Goal: Task Accomplishment & Management: Use online tool/utility

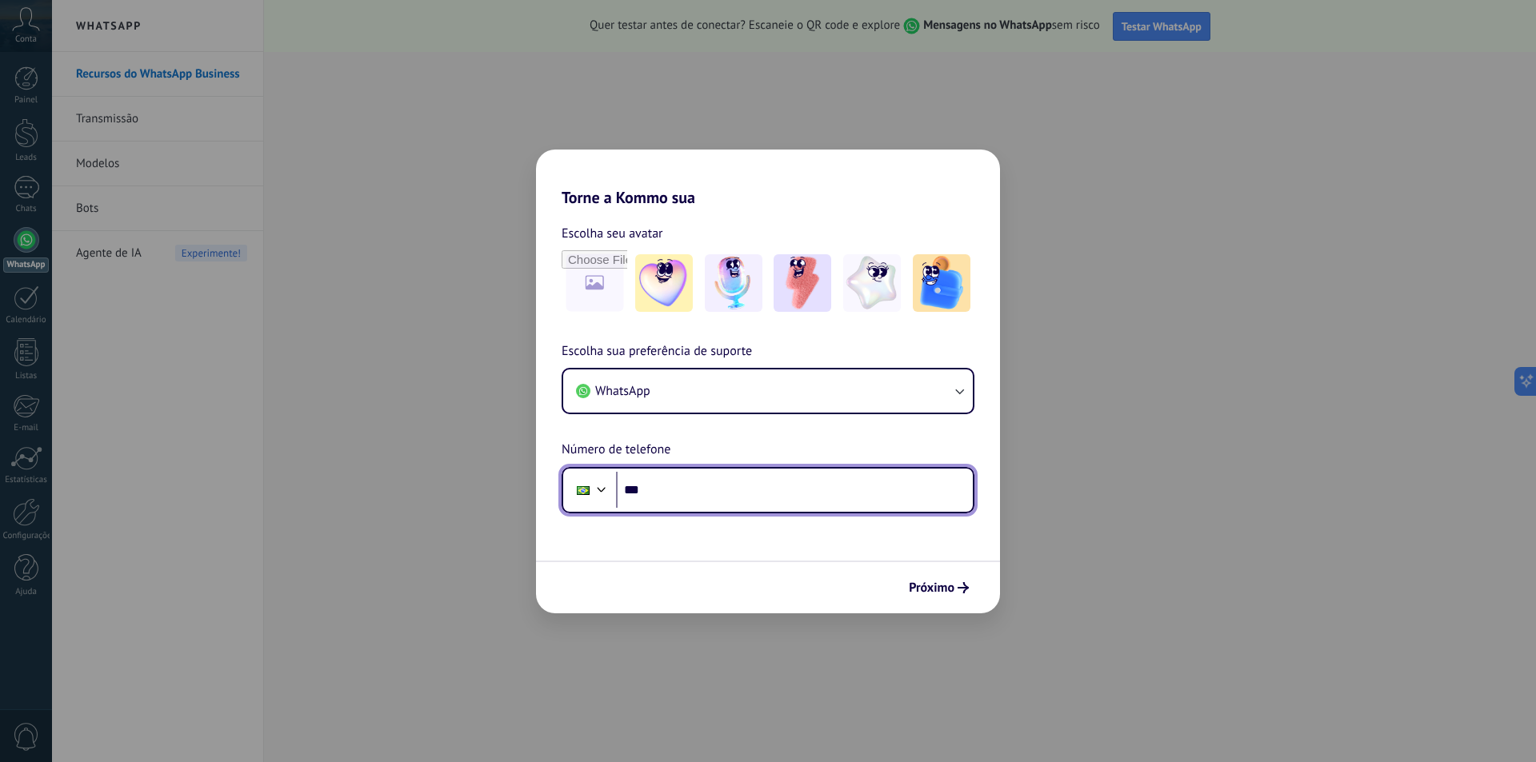
click at [737, 480] on input "***" at bounding box center [794, 490] width 357 height 37
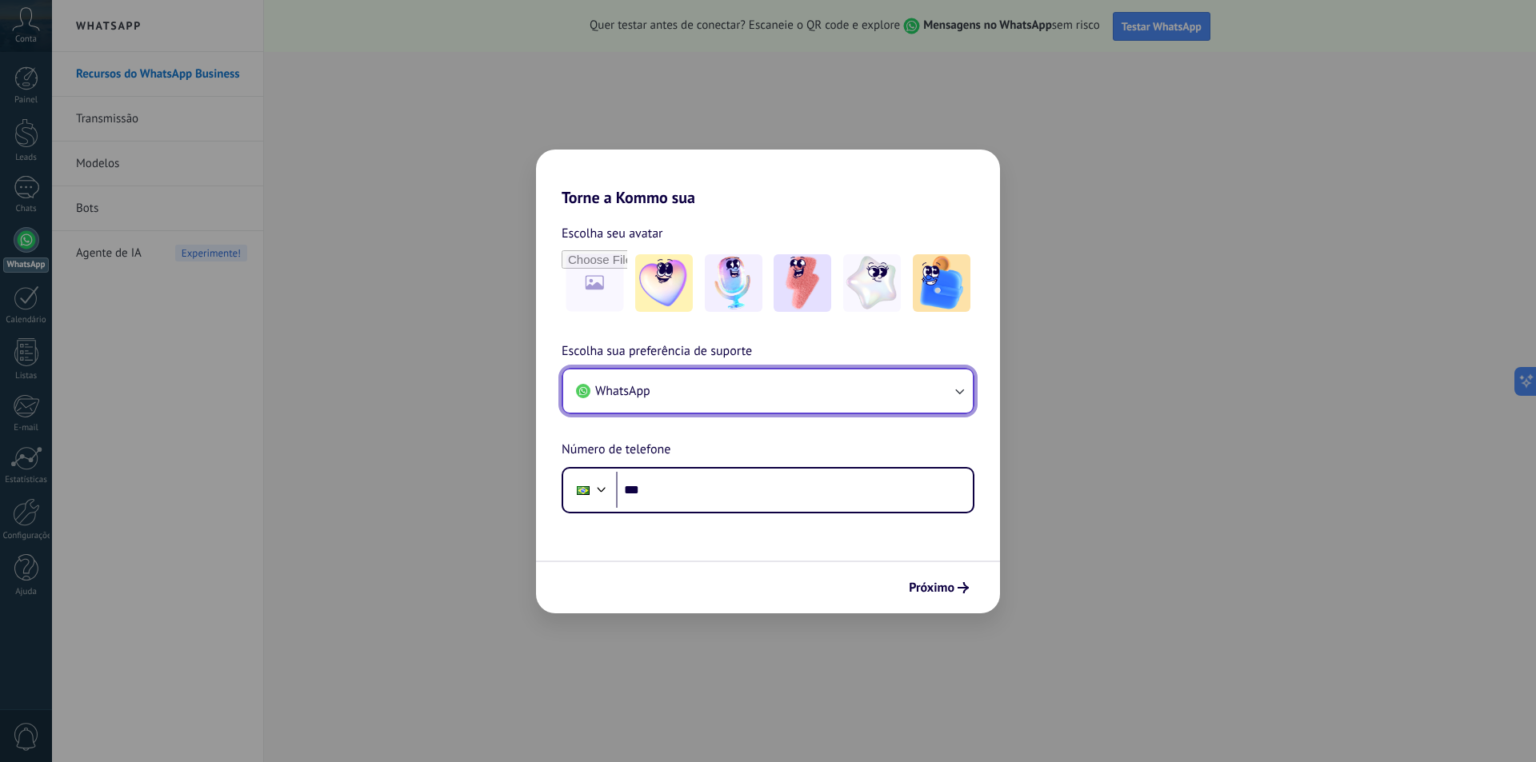
click at [880, 382] on button "WhatsApp" at bounding box center [768, 391] width 410 height 43
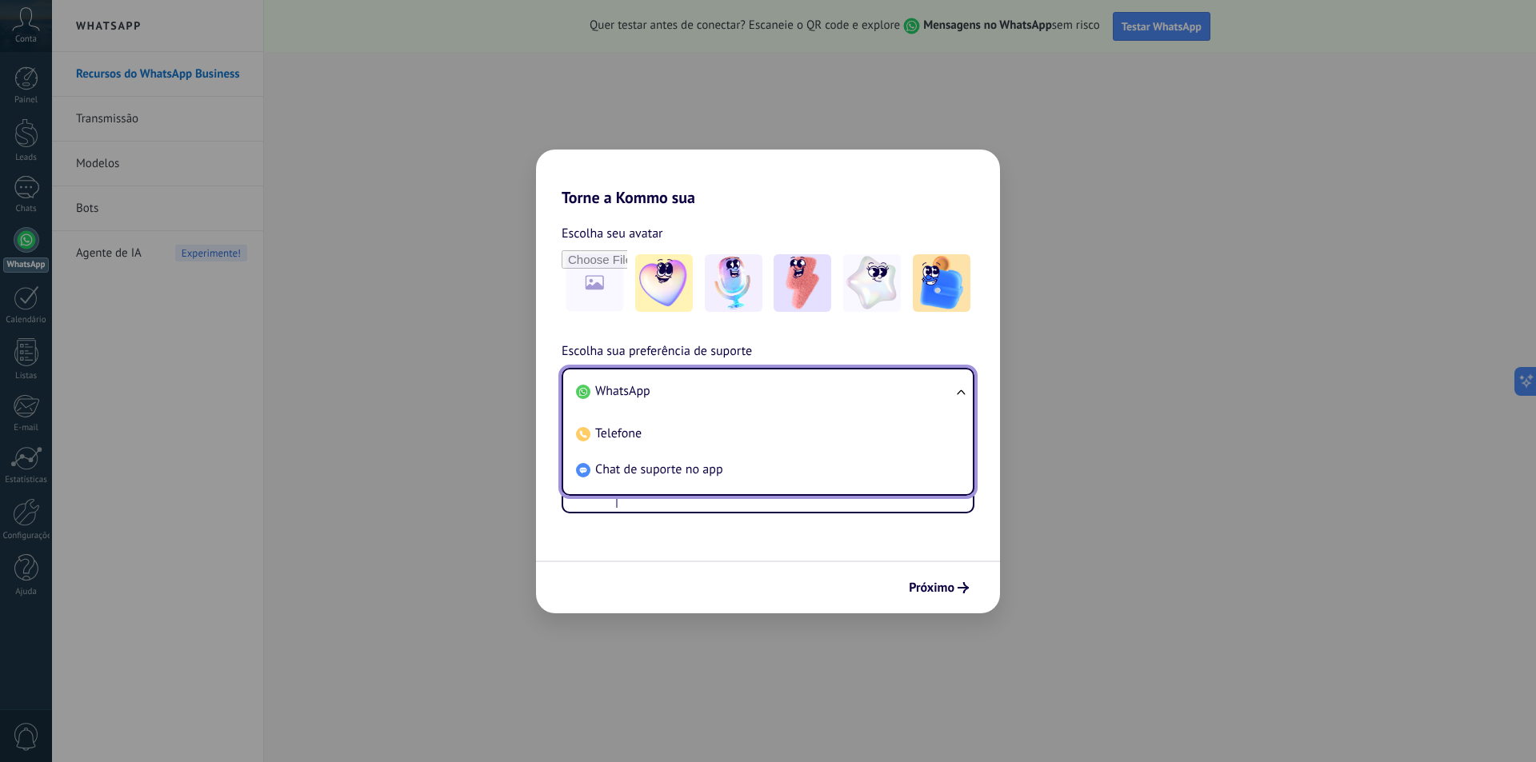
click at [880, 382] on li "WhatsApp" at bounding box center [765, 392] width 390 height 36
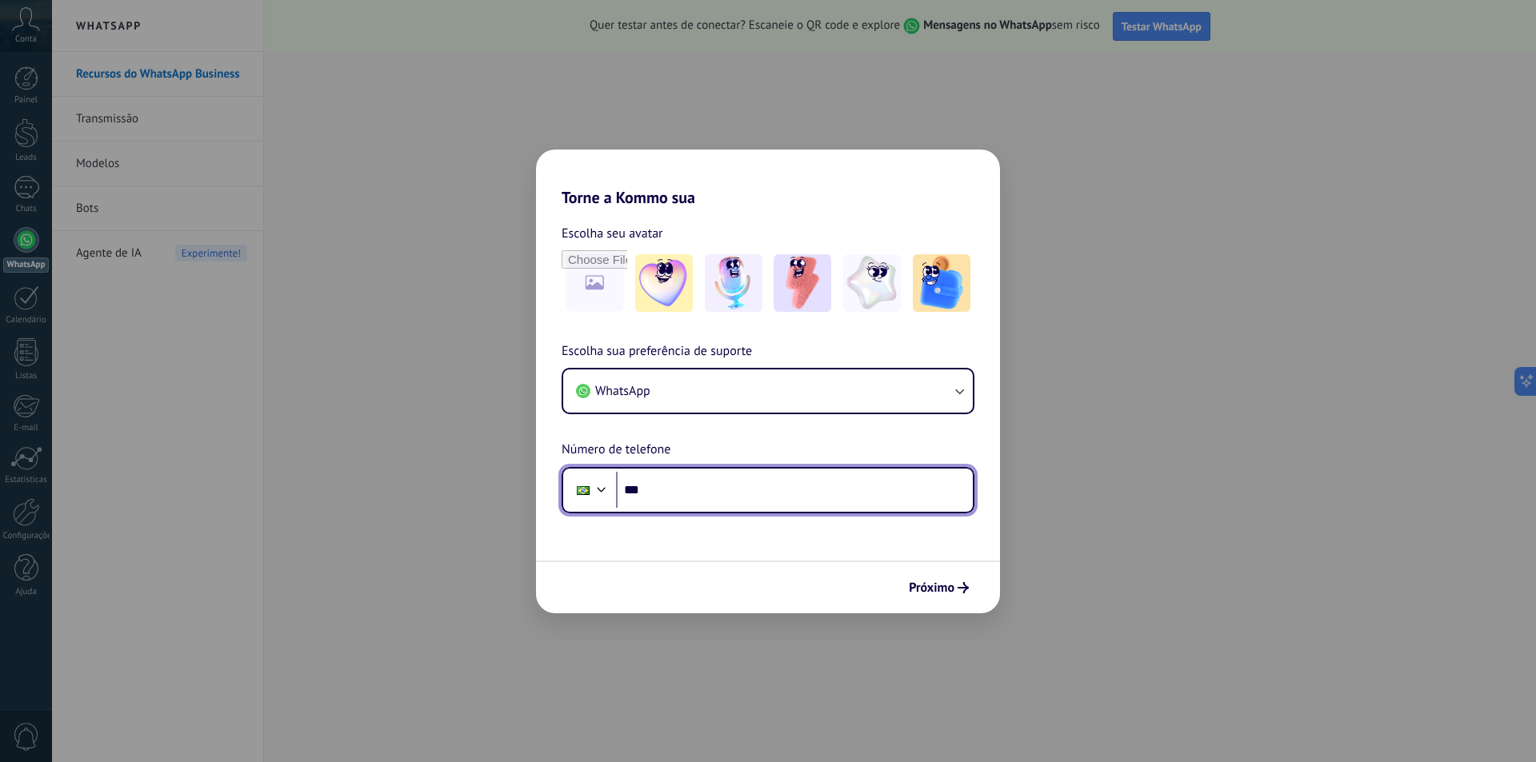
click at [729, 508] on input "***" at bounding box center [794, 490] width 357 height 37
paste input "**********"
click at [675, 499] on input "**********" at bounding box center [794, 490] width 357 height 37
type input "**********"
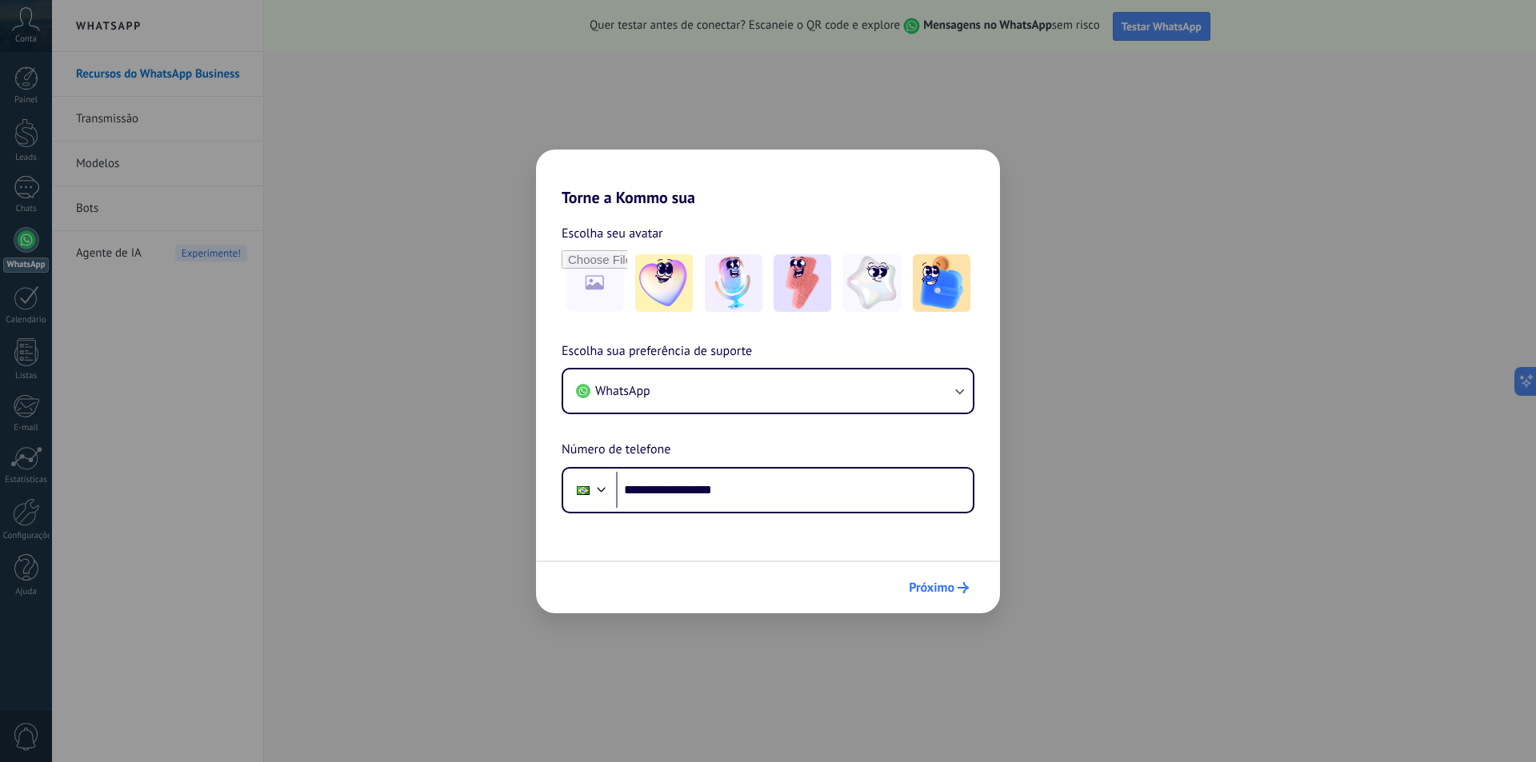
click at [909, 592] on span "Próximo" at bounding box center [932, 587] width 46 height 11
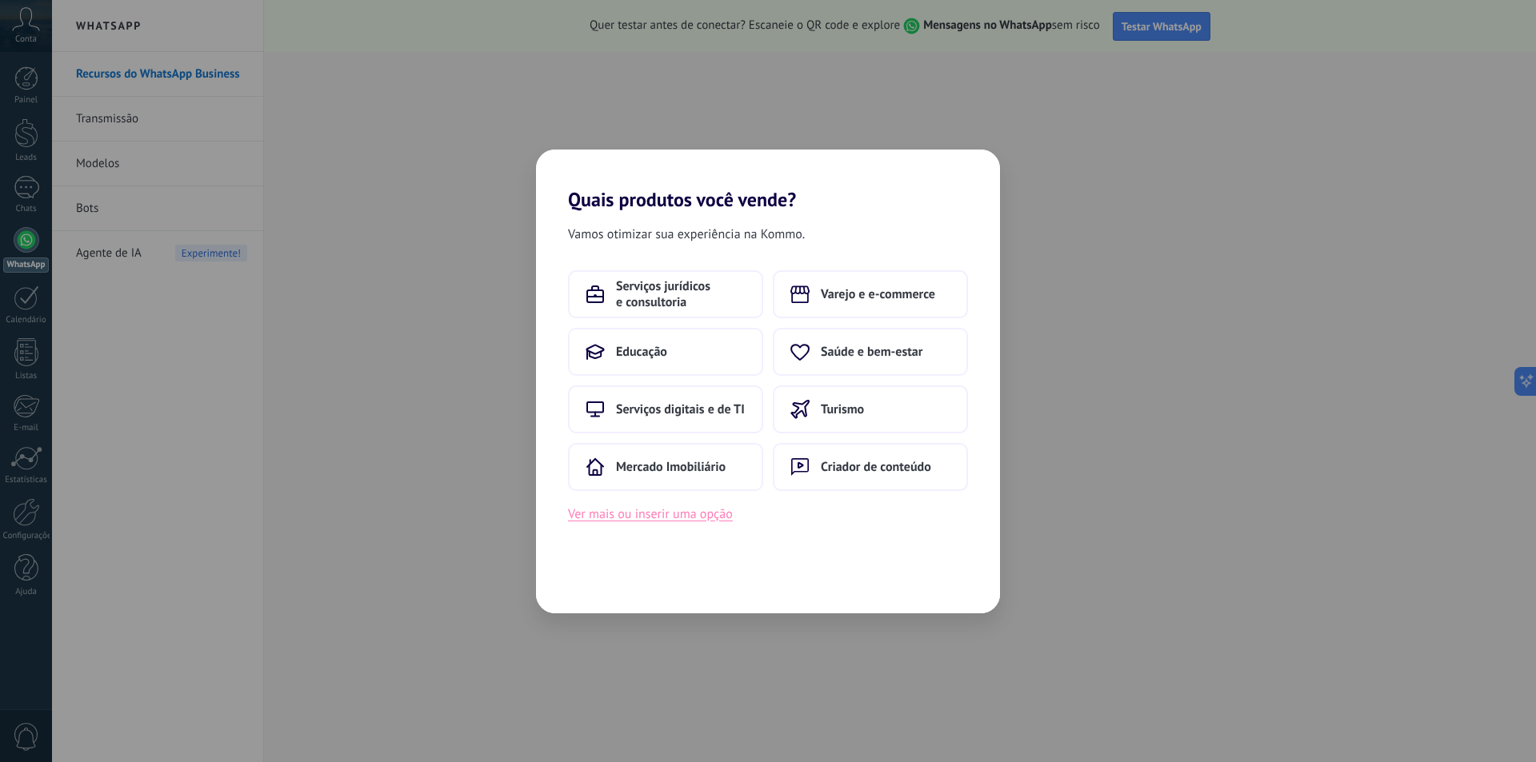
click at [677, 519] on button "Ver mais ou inserir uma opção" at bounding box center [650, 514] width 165 height 21
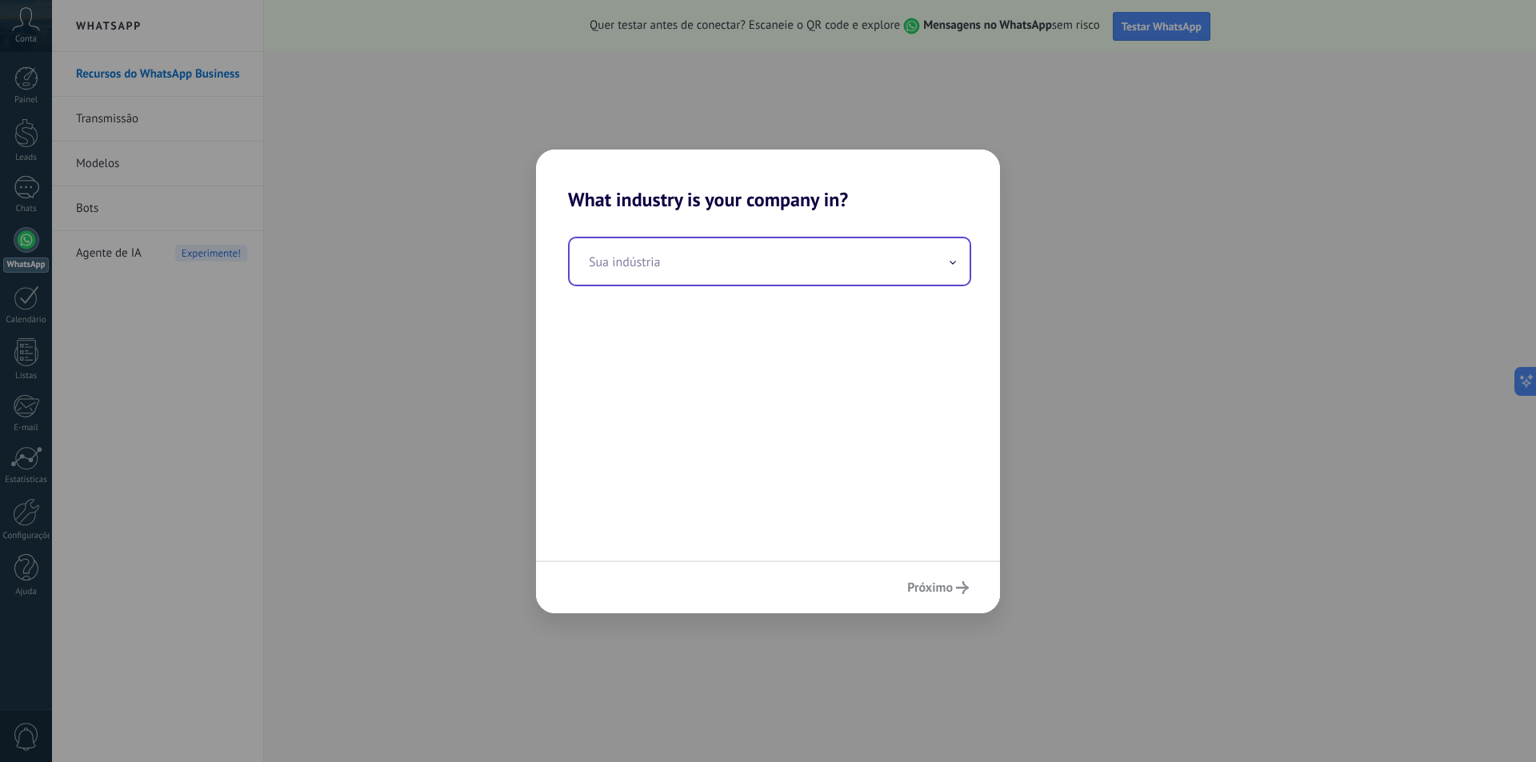
click at [740, 262] on input "text" at bounding box center [770, 261] width 400 height 46
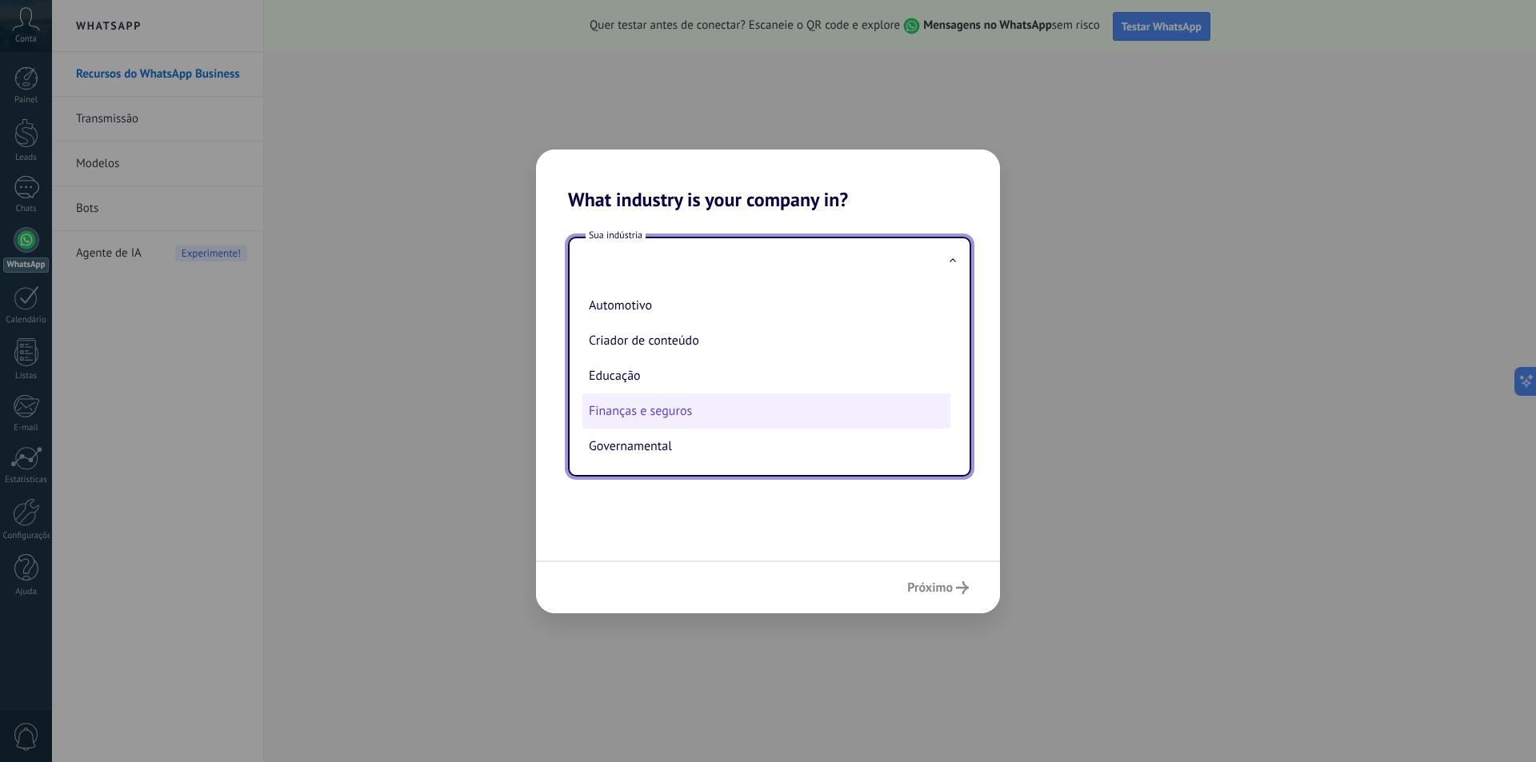
click at [654, 413] on li "Finanças e seguros" at bounding box center [766, 411] width 368 height 35
type input "**********"
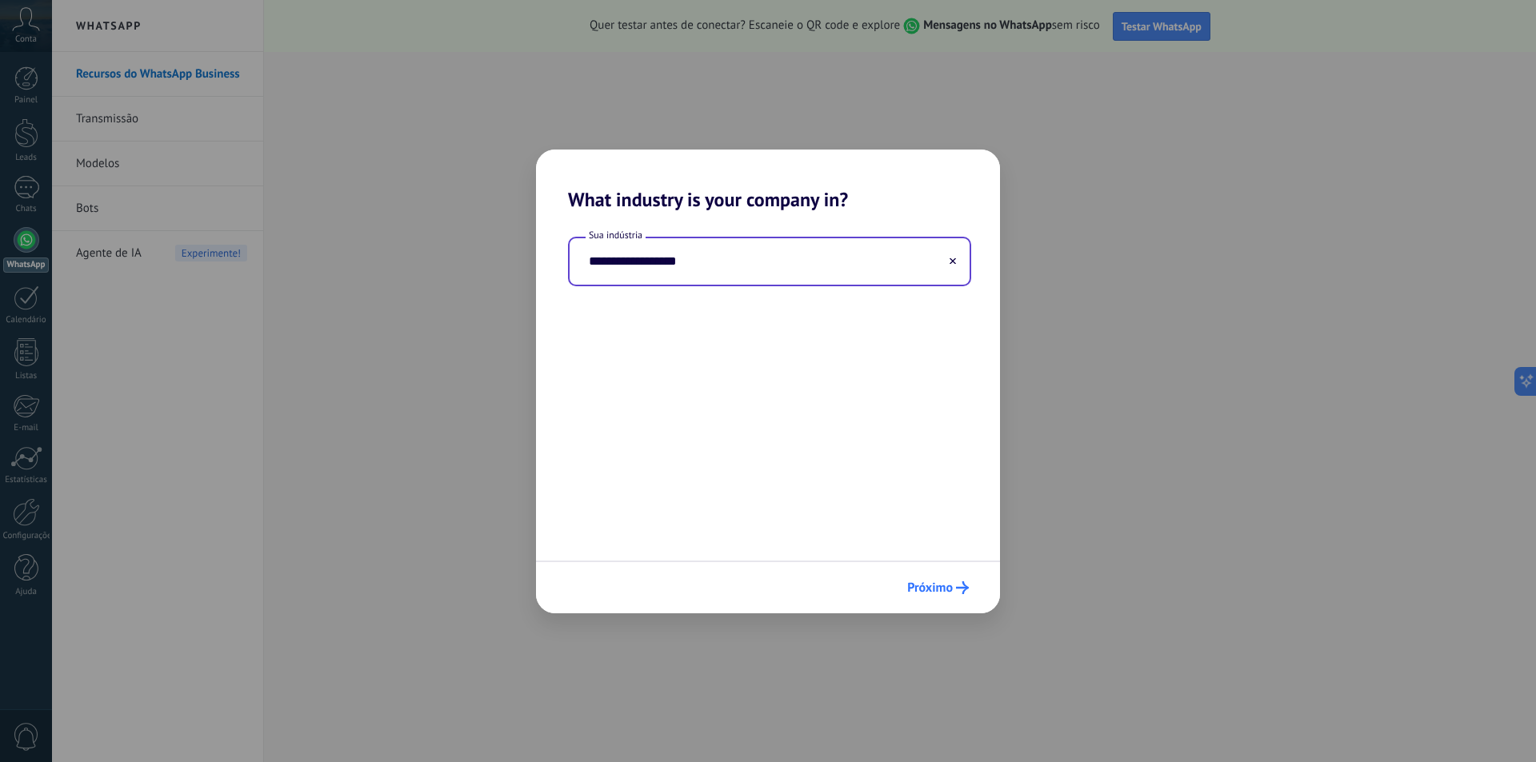
click at [940, 578] on button "Próximo" at bounding box center [938, 587] width 76 height 27
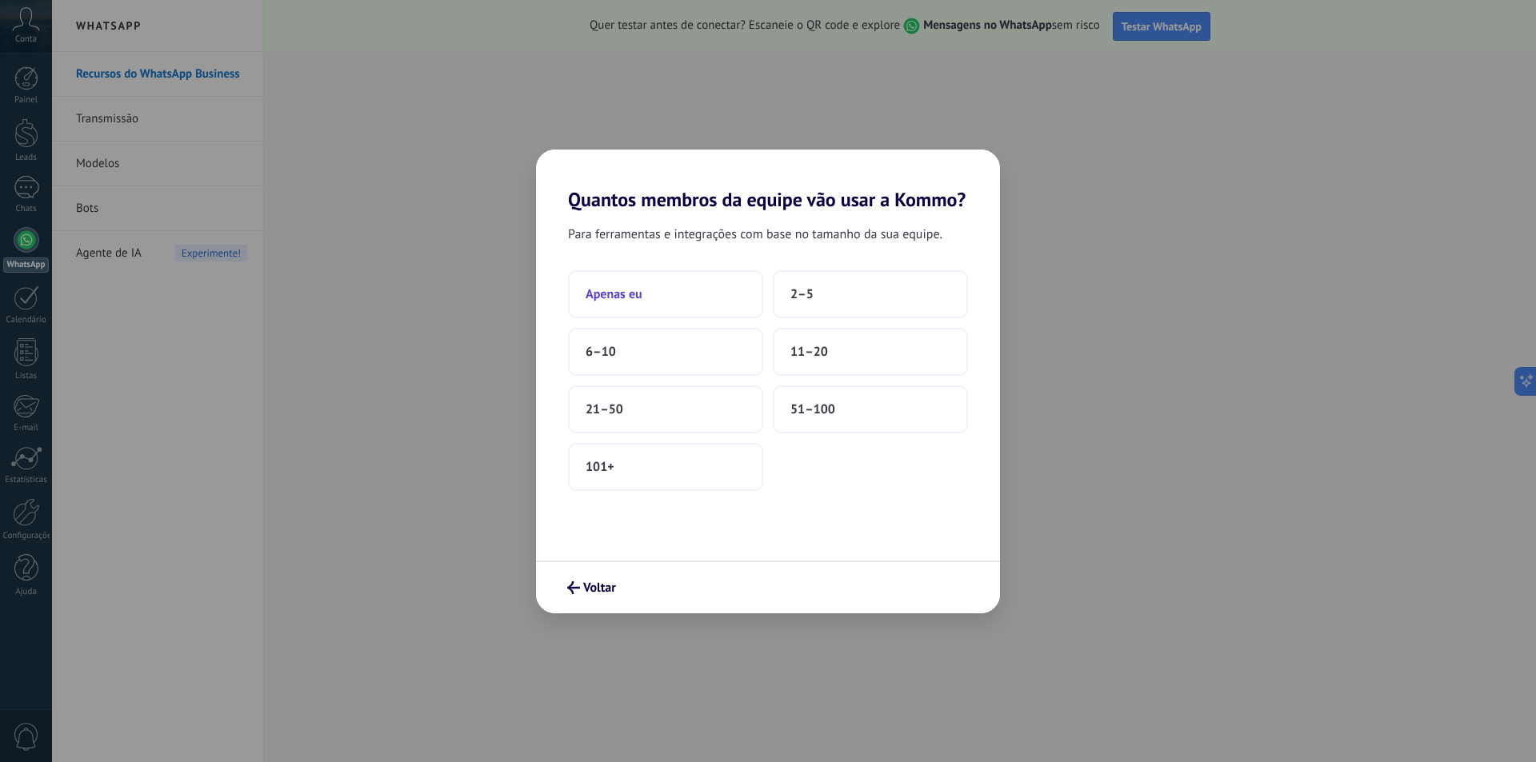
click at [641, 302] on span "Apenas eu" at bounding box center [614, 294] width 57 height 16
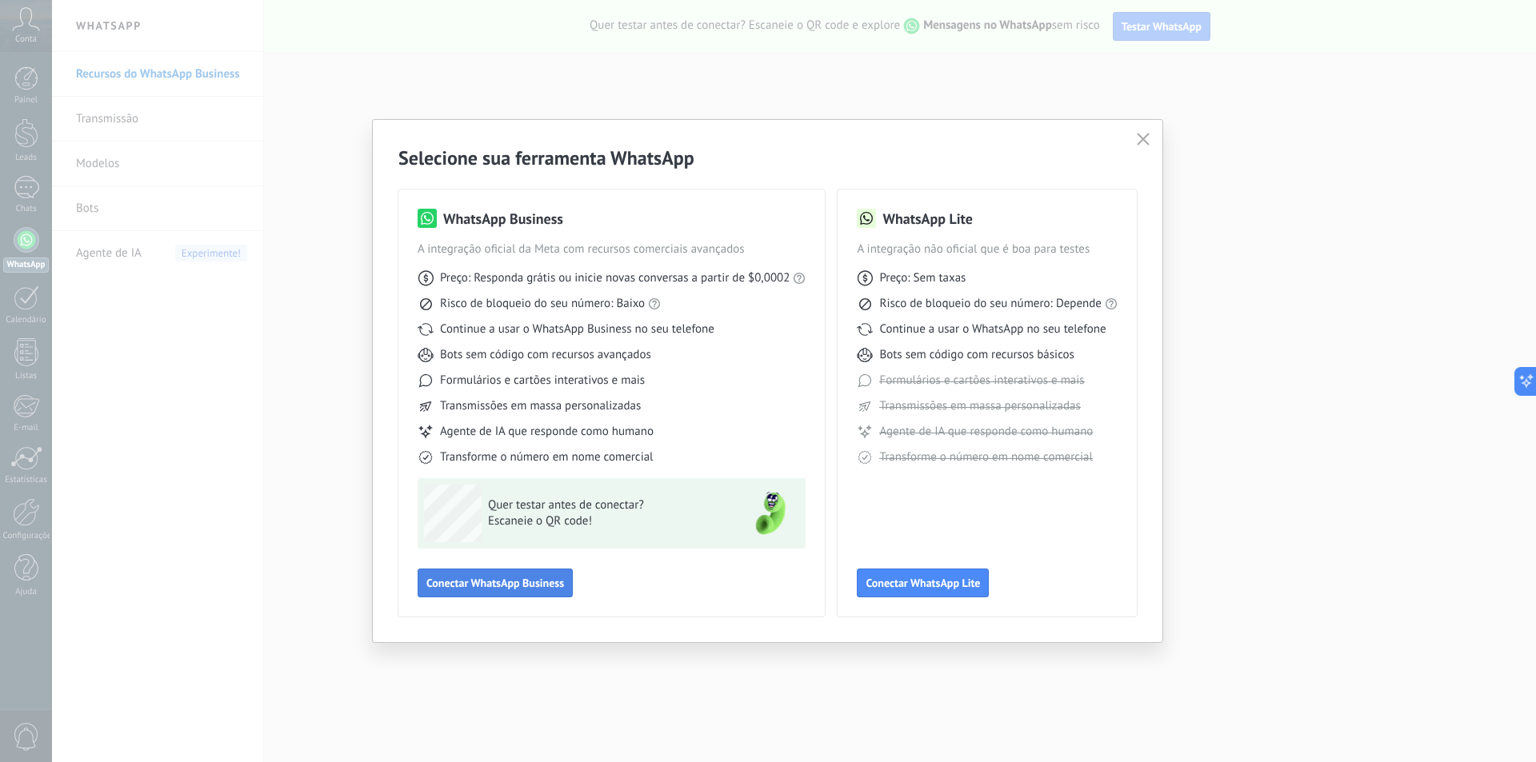
click at [541, 572] on button "Conectar WhatsApp Business" at bounding box center [495, 583] width 155 height 29
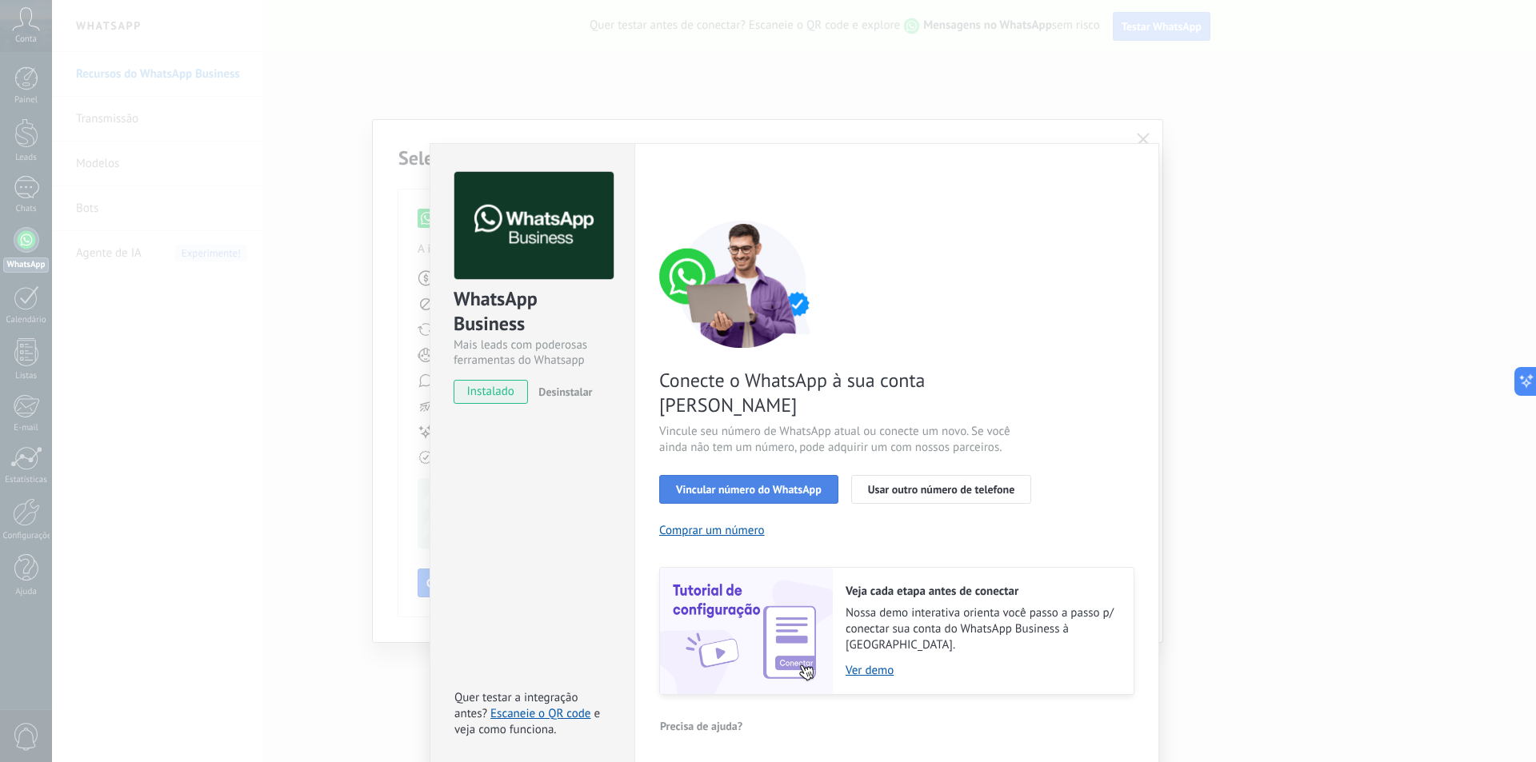
click at [720, 484] on span "Vincular número do WhatsApp" at bounding box center [749, 489] width 146 height 11
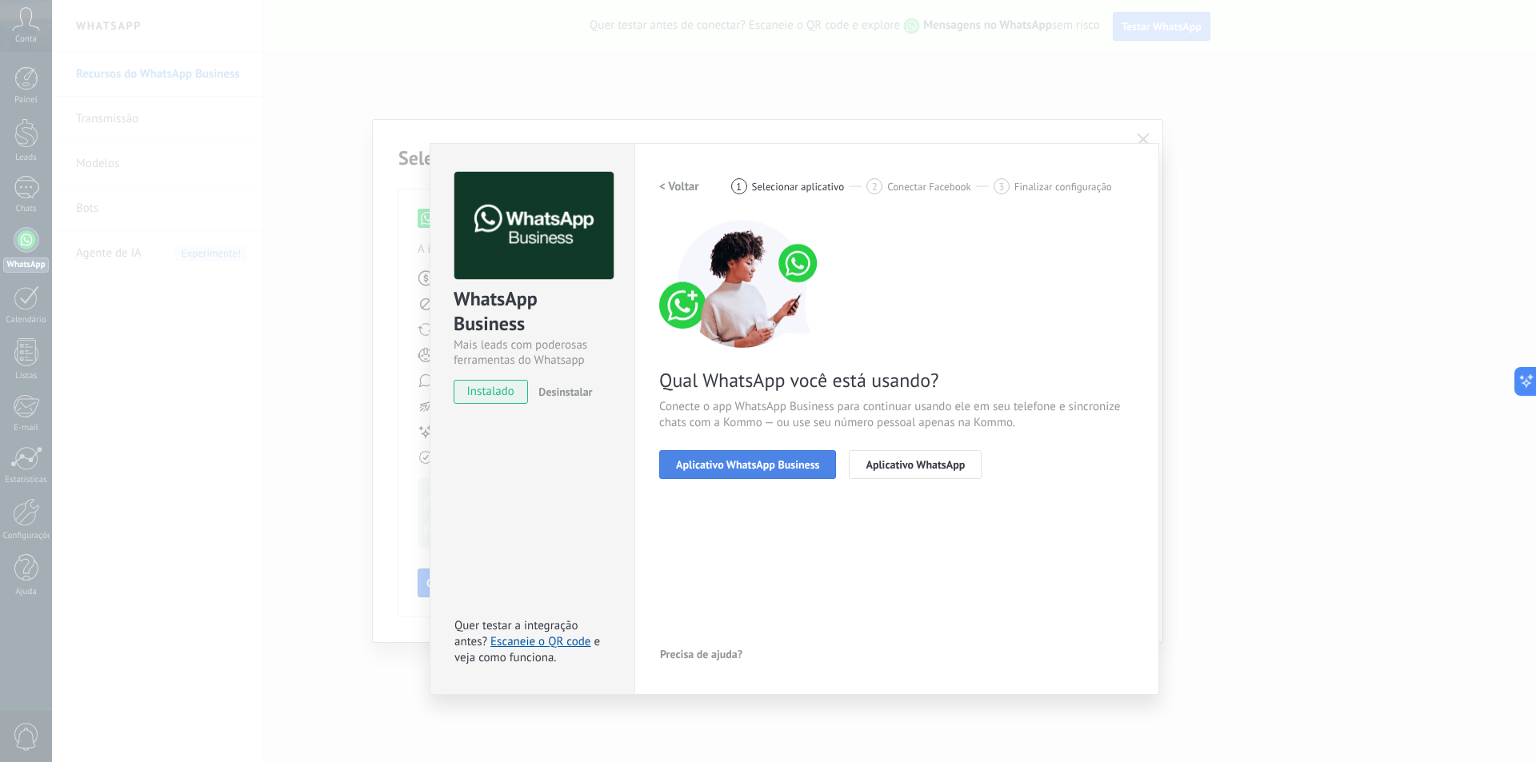
click at [754, 469] on span "Aplicativo WhatsApp Business" at bounding box center [747, 464] width 143 height 11
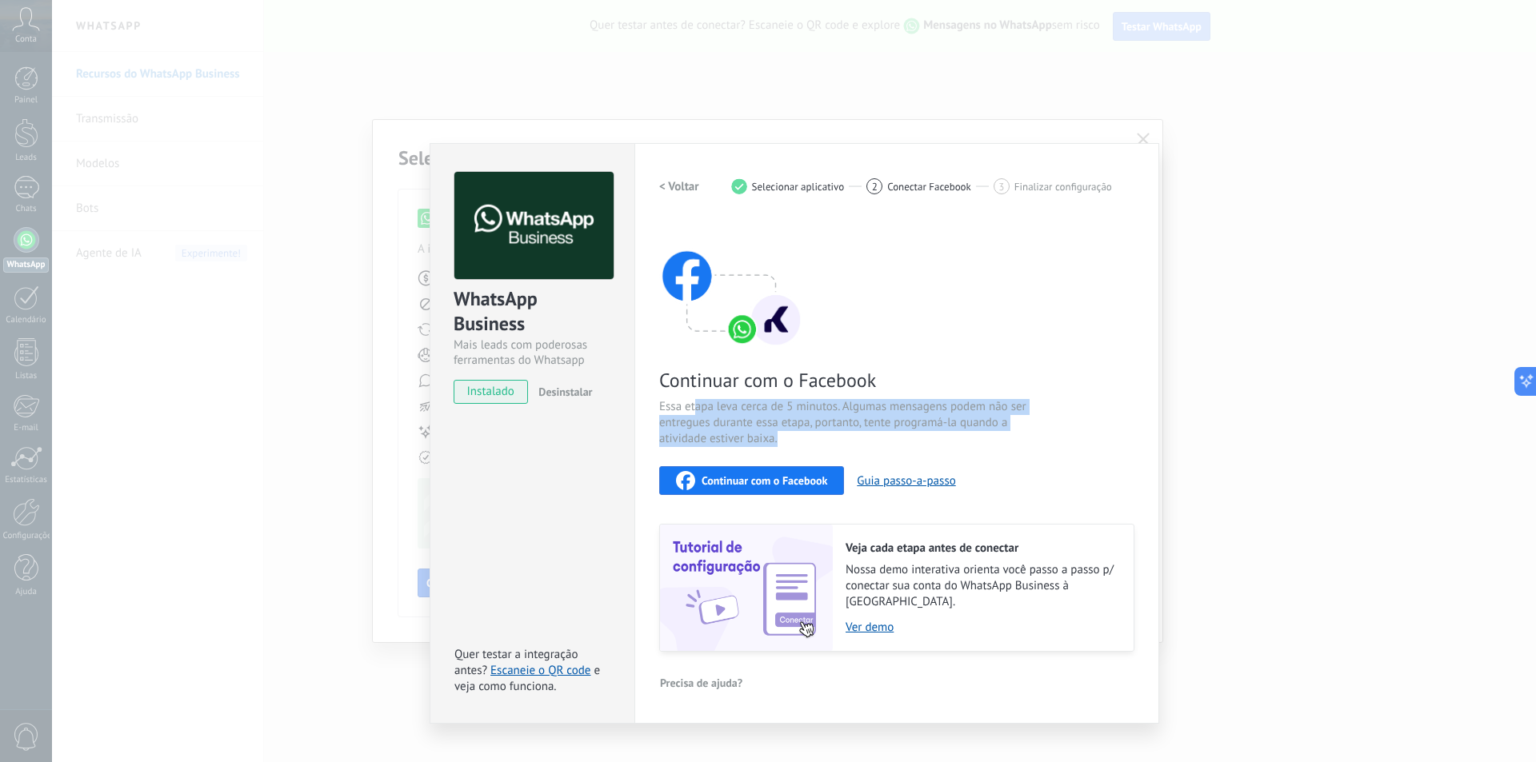
drag, startPoint x: 695, startPoint y: 402, endPoint x: 819, endPoint y: 438, distance: 129.1
click at [819, 438] on span "Essa etapa leva cerca de 5 minutos. Algumas mensagens podem não ser entregues d…" at bounding box center [849, 423] width 381 height 48
click at [727, 406] on span "Essa etapa leva cerca de 5 minutos. Algumas mensagens podem não ser entregues d…" at bounding box center [849, 423] width 381 height 48
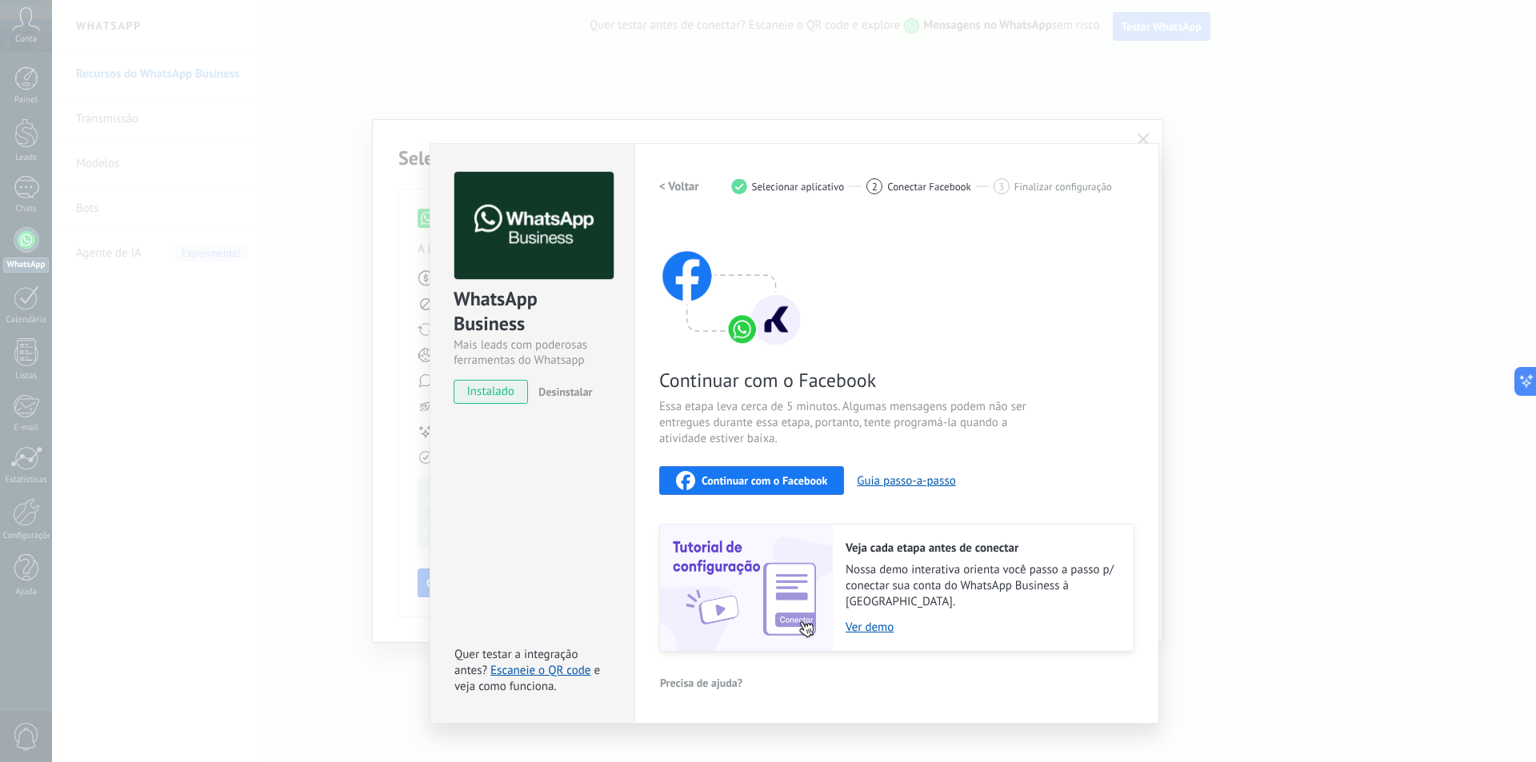
click at [795, 472] on div "Continuar com o Facebook" at bounding box center [751, 480] width 151 height 19
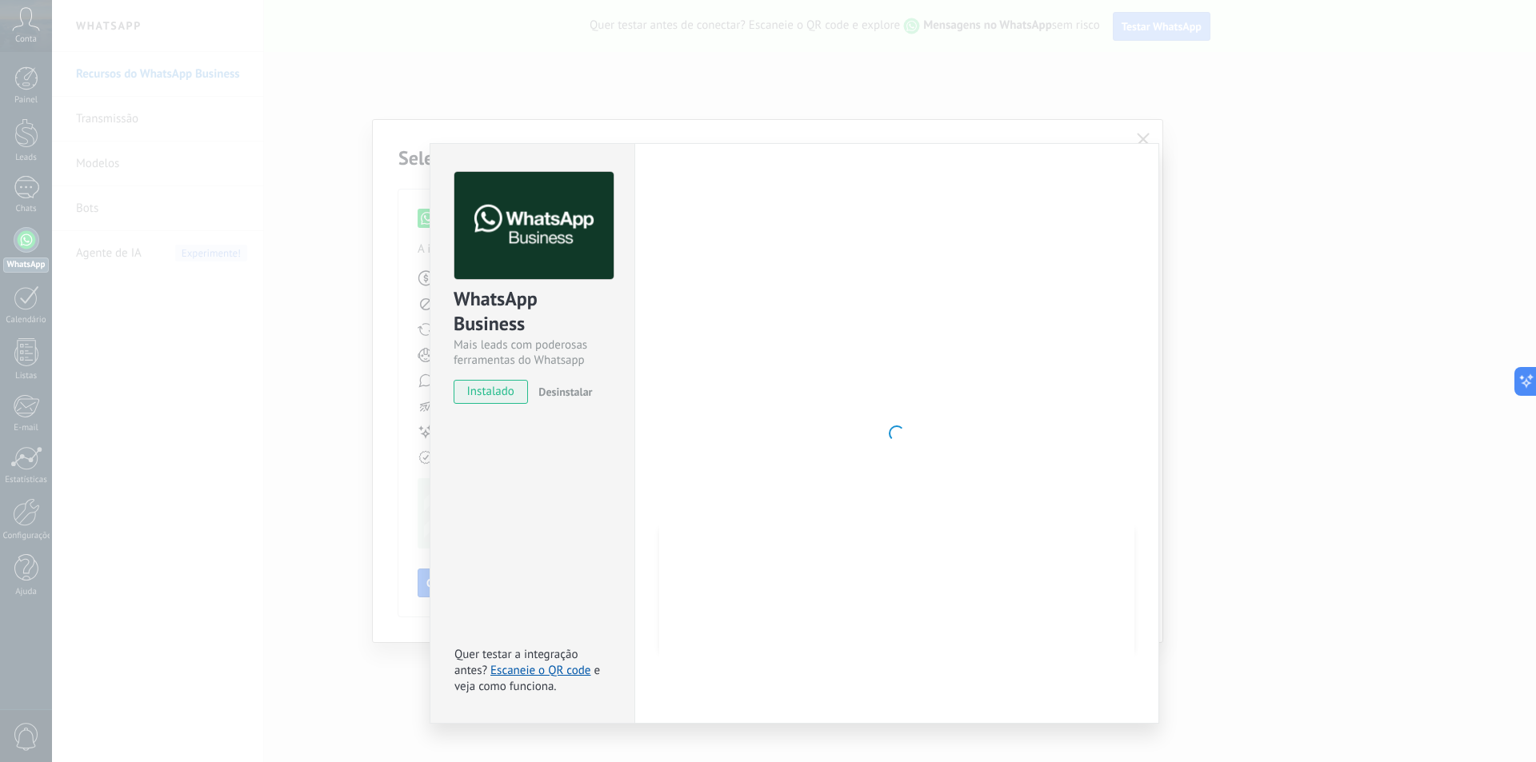
click at [0, 484] on div "Selecione sua ferramenta WhatsApp WhatsApp Business A integração oficial da Met…" at bounding box center [768, 381] width 1536 height 762
click at [0, 466] on div "Selecione sua ferramenta WhatsApp WhatsApp Business A integração oficial da Met…" at bounding box center [768, 381] width 1536 height 762
drag, startPoint x: 0, startPoint y: 518, endPoint x: 17, endPoint y: 487, distance: 35.4
click at [0, 518] on div "Selecione sua ferramenta WhatsApp WhatsApp Business A integração oficial da Met…" at bounding box center [768, 381] width 1536 height 762
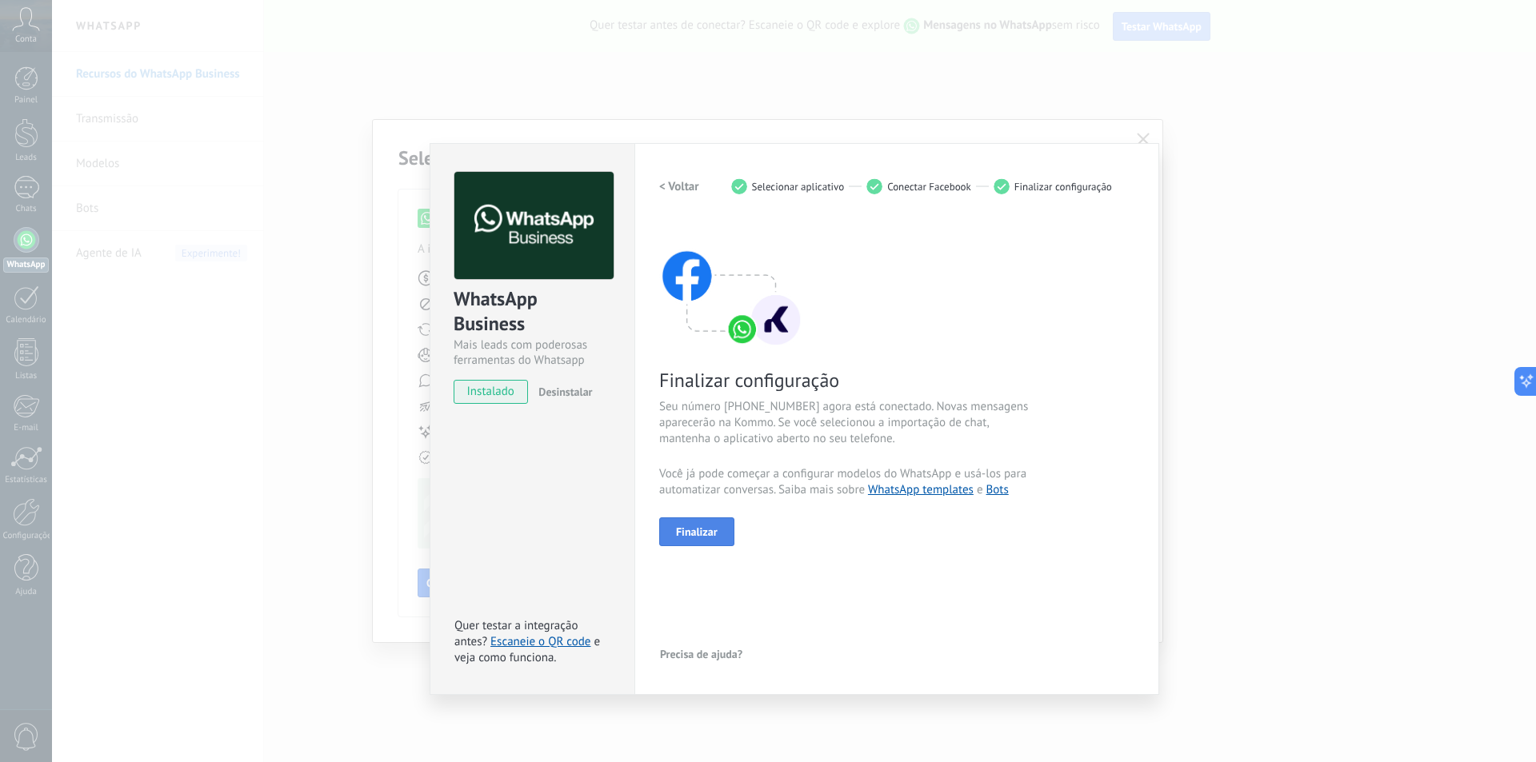
click at [710, 531] on span "Finalizar" at bounding box center [697, 531] width 42 height 11
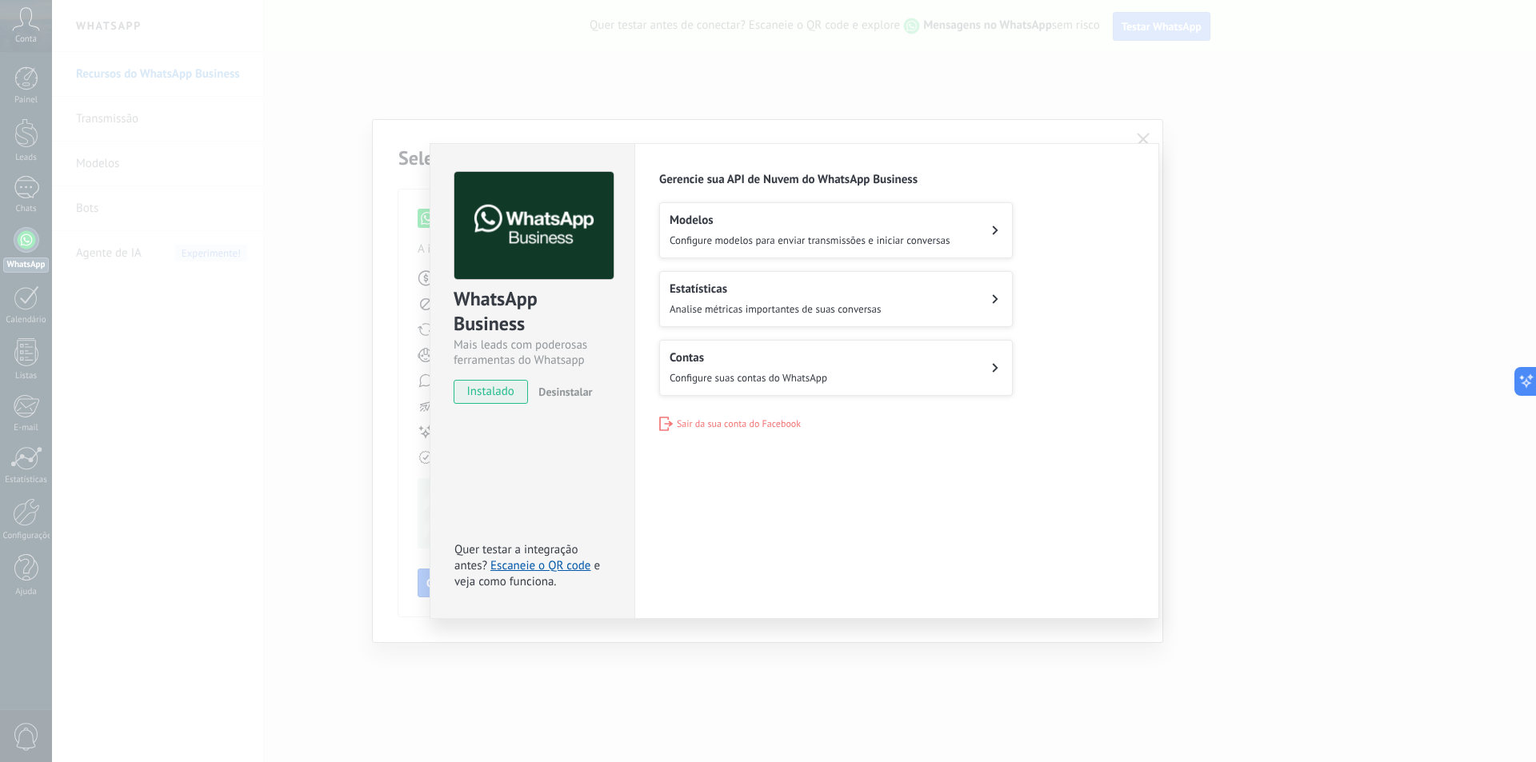
click at [769, 369] on div "Contas Configure suas contas do WhatsApp" at bounding box center [749, 367] width 158 height 35
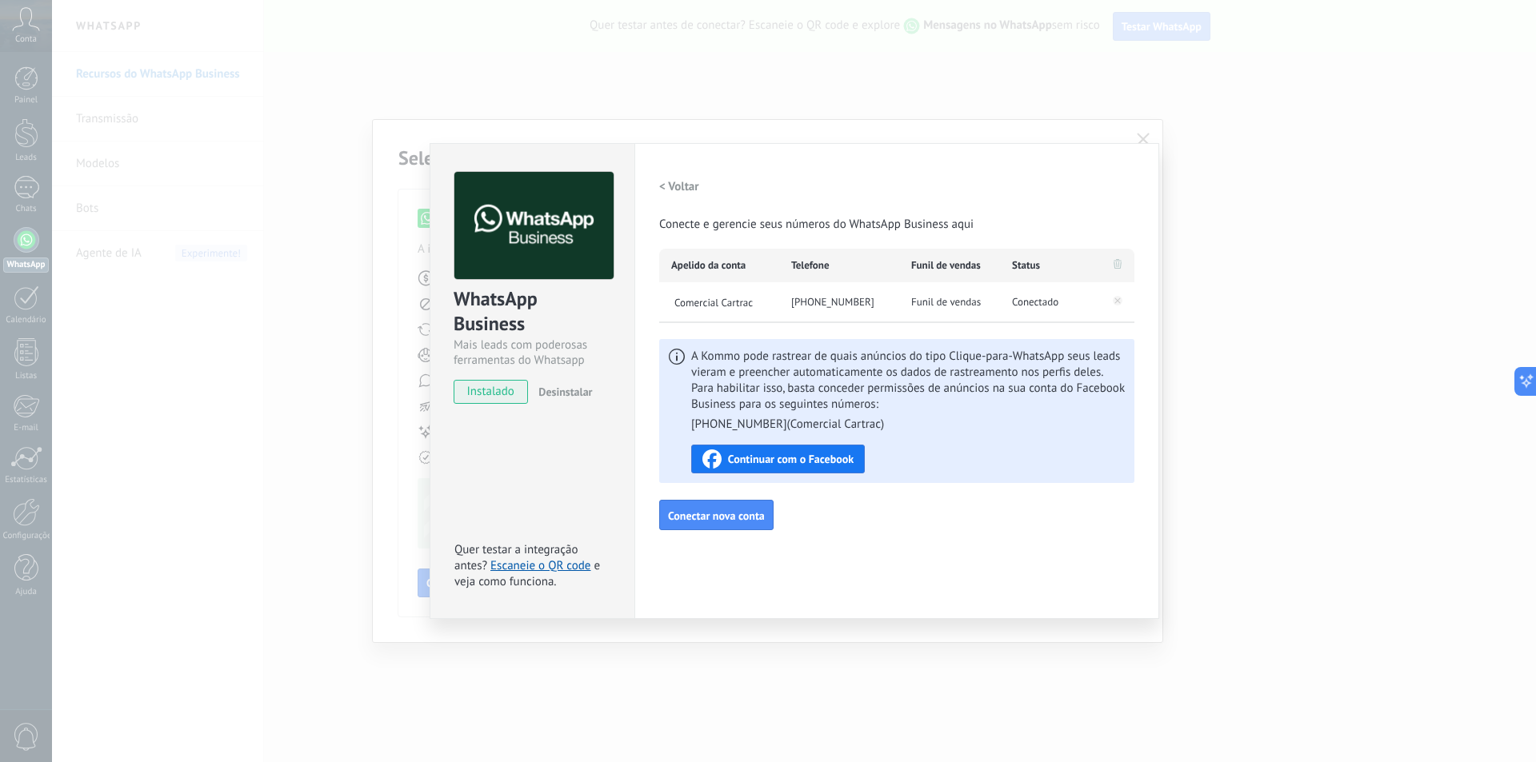
click at [1154, 154] on div "Configurações Autorização This tab logs the users who have granted integration …" at bounding box center [896, 381] width 525 height 476
click at [677, 189] on h2 "< Voltar" at bounding box center [679, 186] width 40 height 15
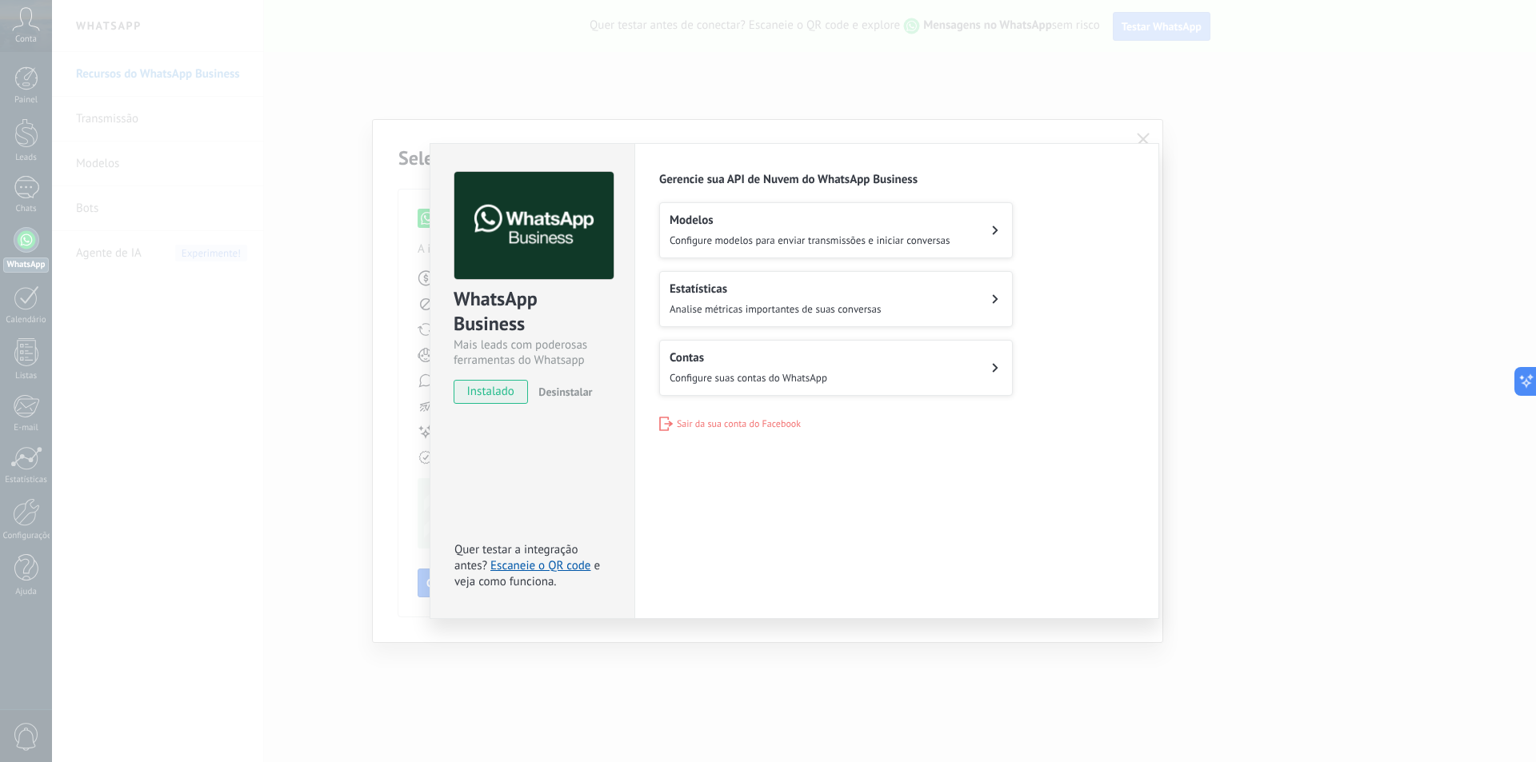
click at [784, 243] on span "Configure modelos para enviar transmissões e iniciar conversas" at bounding box center [810, 241] width 280 height 14
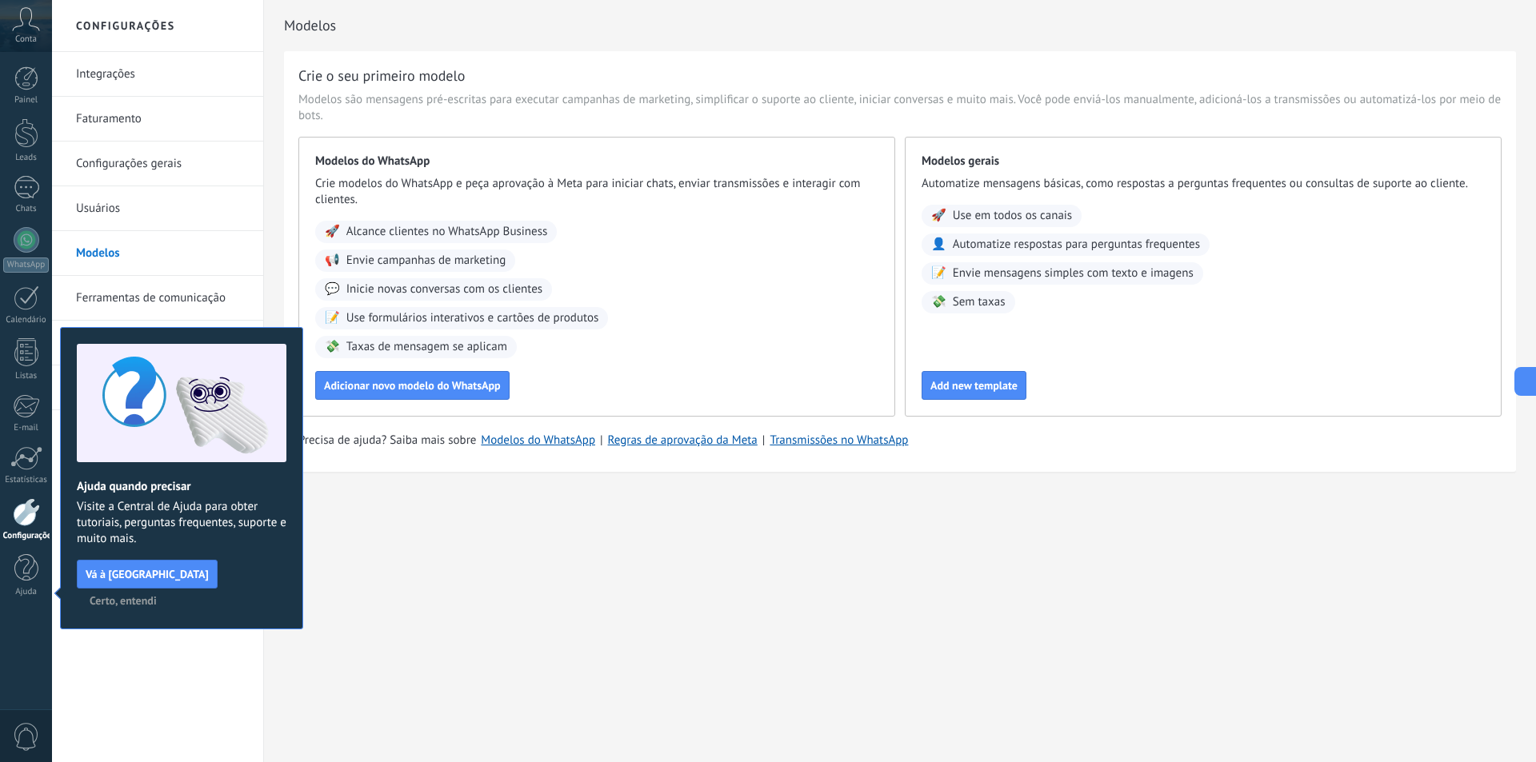
click at [157, 595] on span "Certo, entendi" at bounding box center [123, 600] width 67 height 11
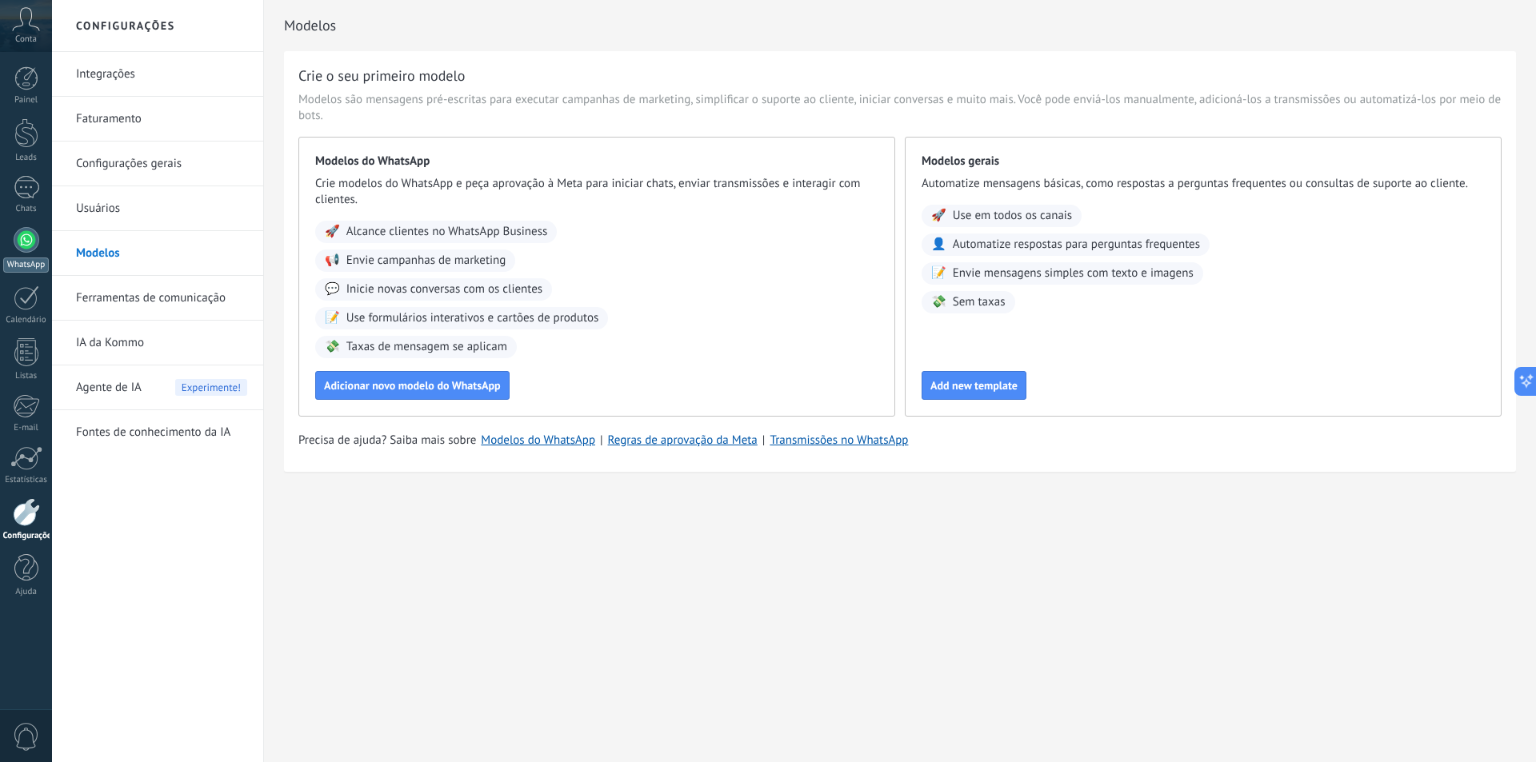
click at [24, 242] on div at bounding box center [27, 240] width 26 height 26
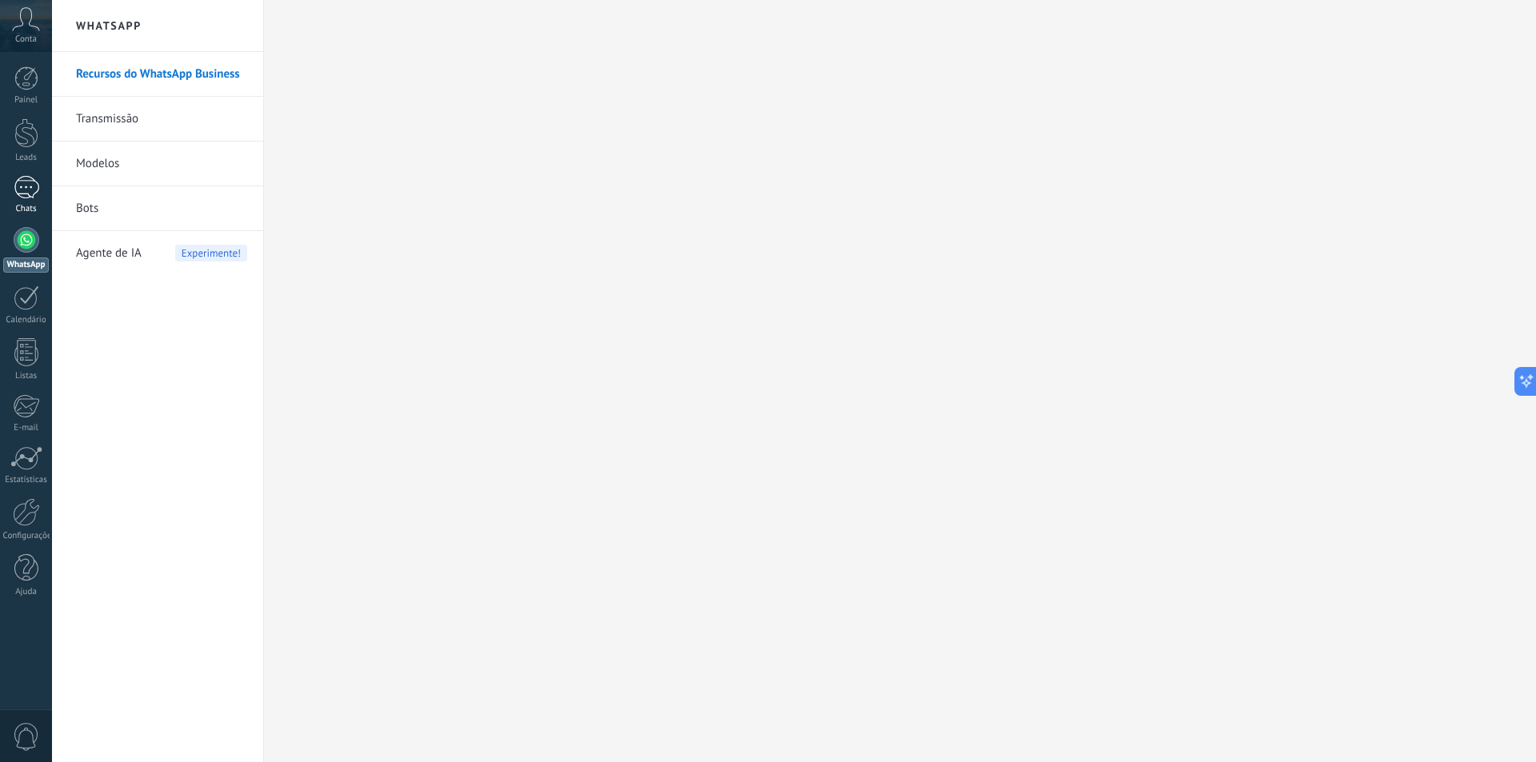
click at [30, 186] on div at bounding box center [27, 187] width 26 height 23
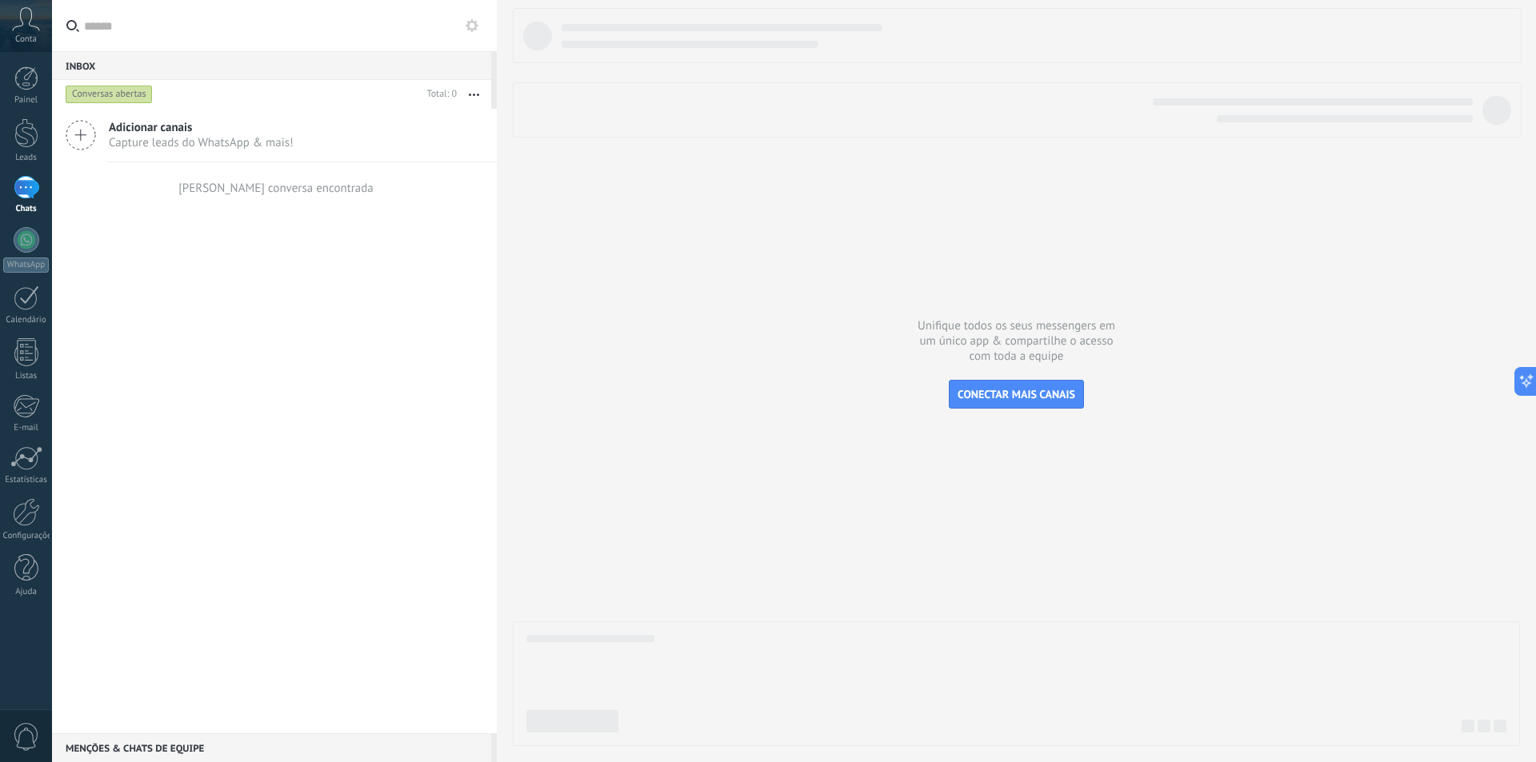
click at [90, 142] on icon at bounding box center [81, 135] width 30 height 30
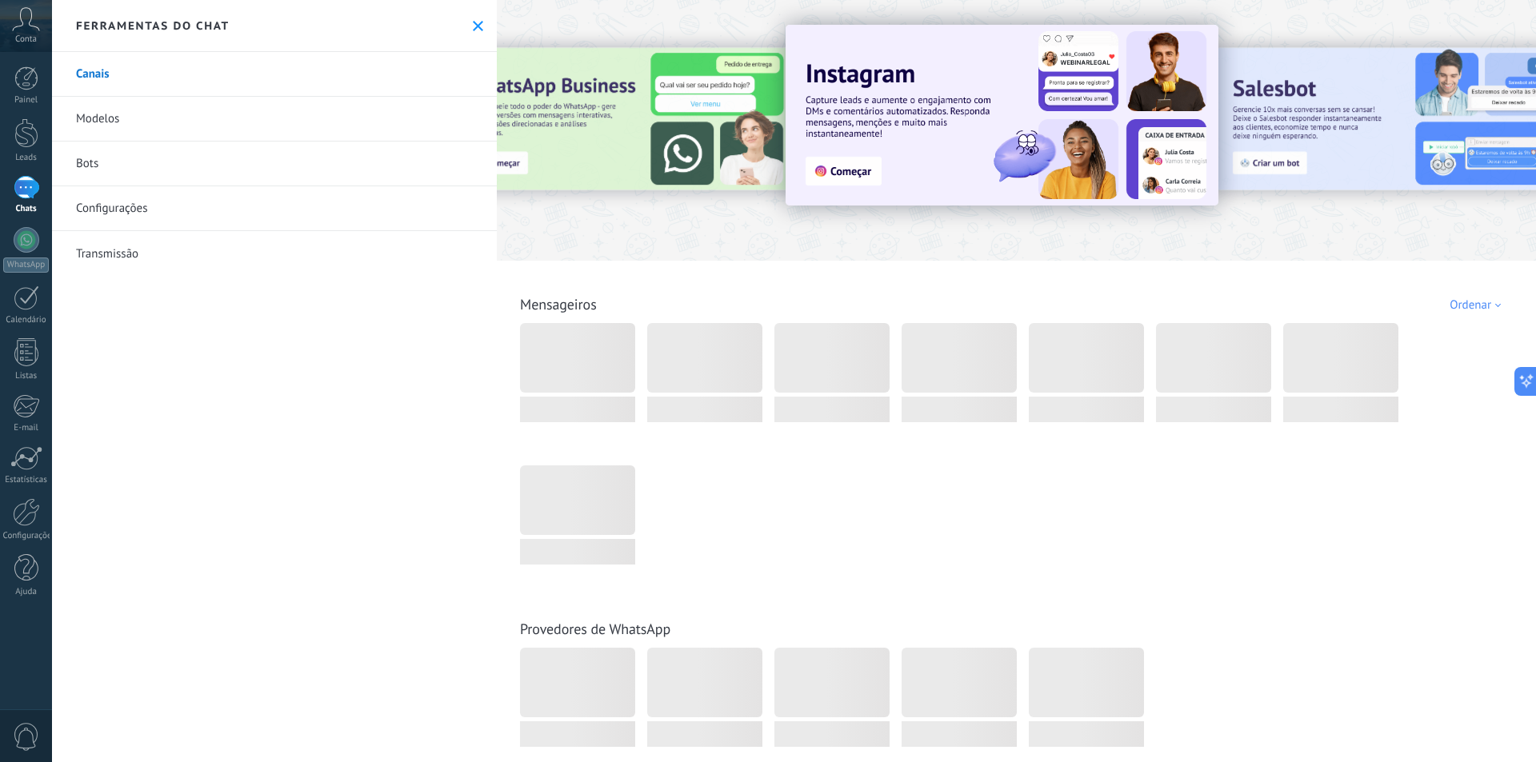
click at [106, 110] on link "Modelos" at bounding box center [274, 119] width 445 height 45
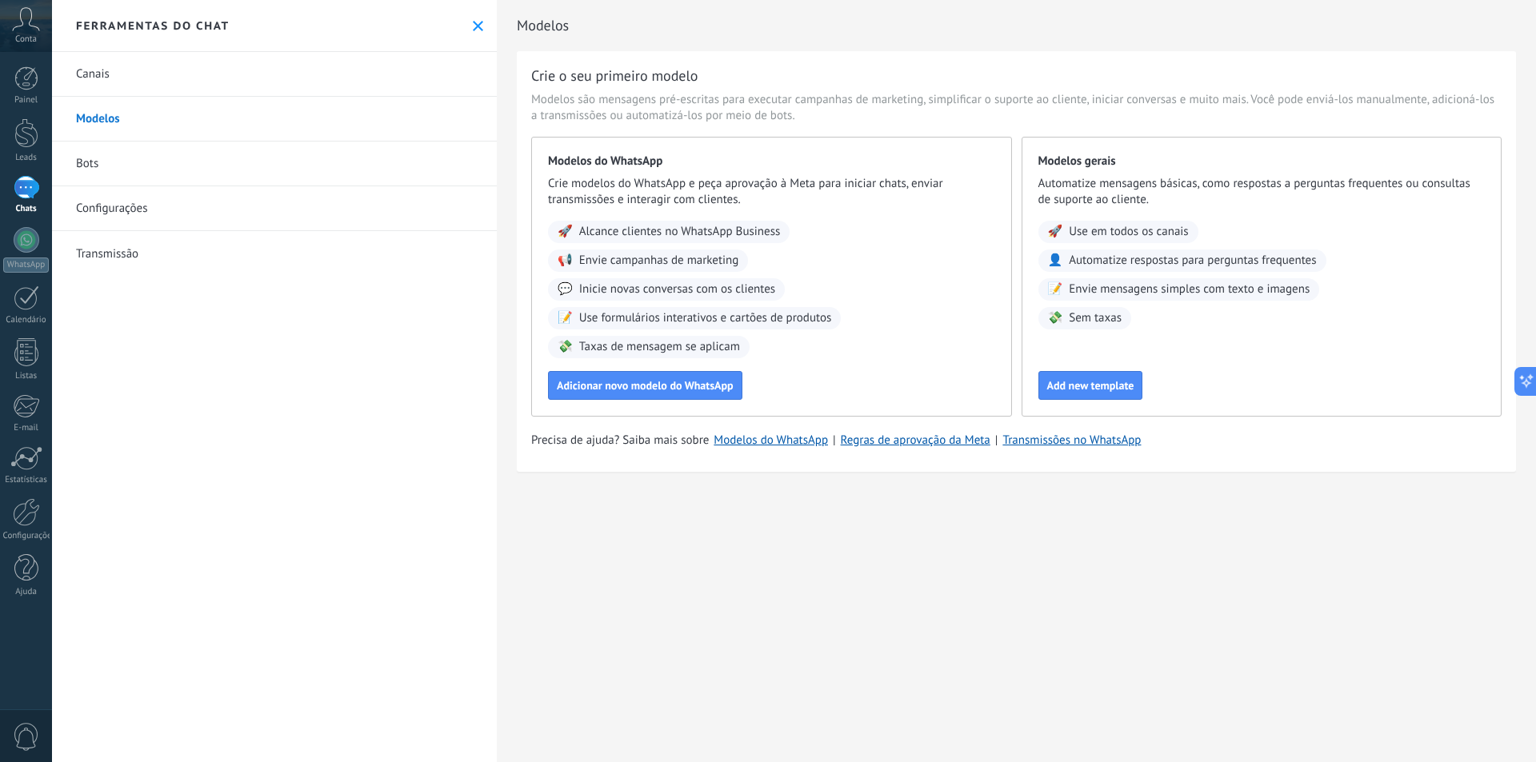
click at [109, 85] on link "Canais" at bounding box center [274, 74] width 445 height 45
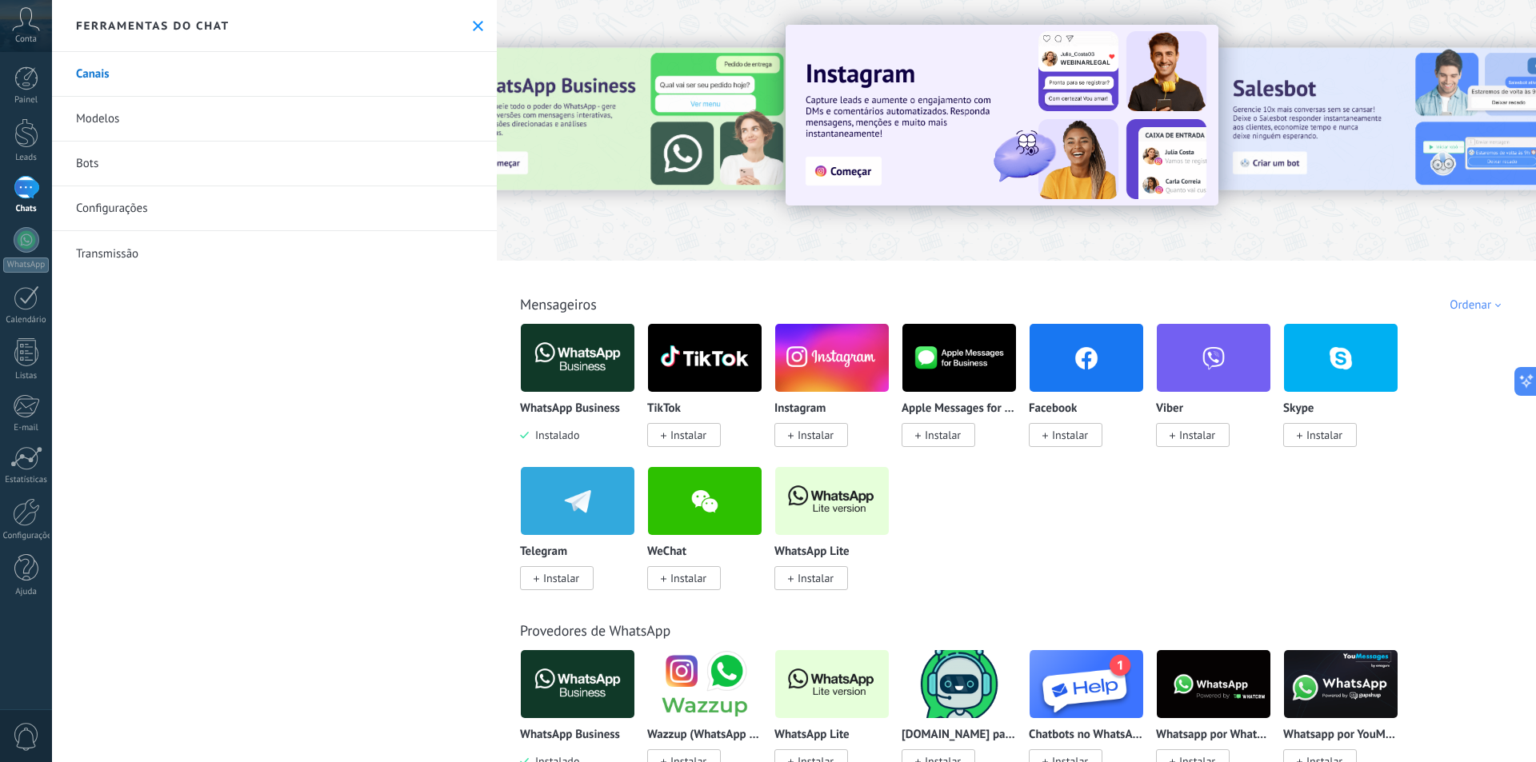
click at [823, 438] on span "Instalar" at bounding box center [816, 435] width 36 height 14
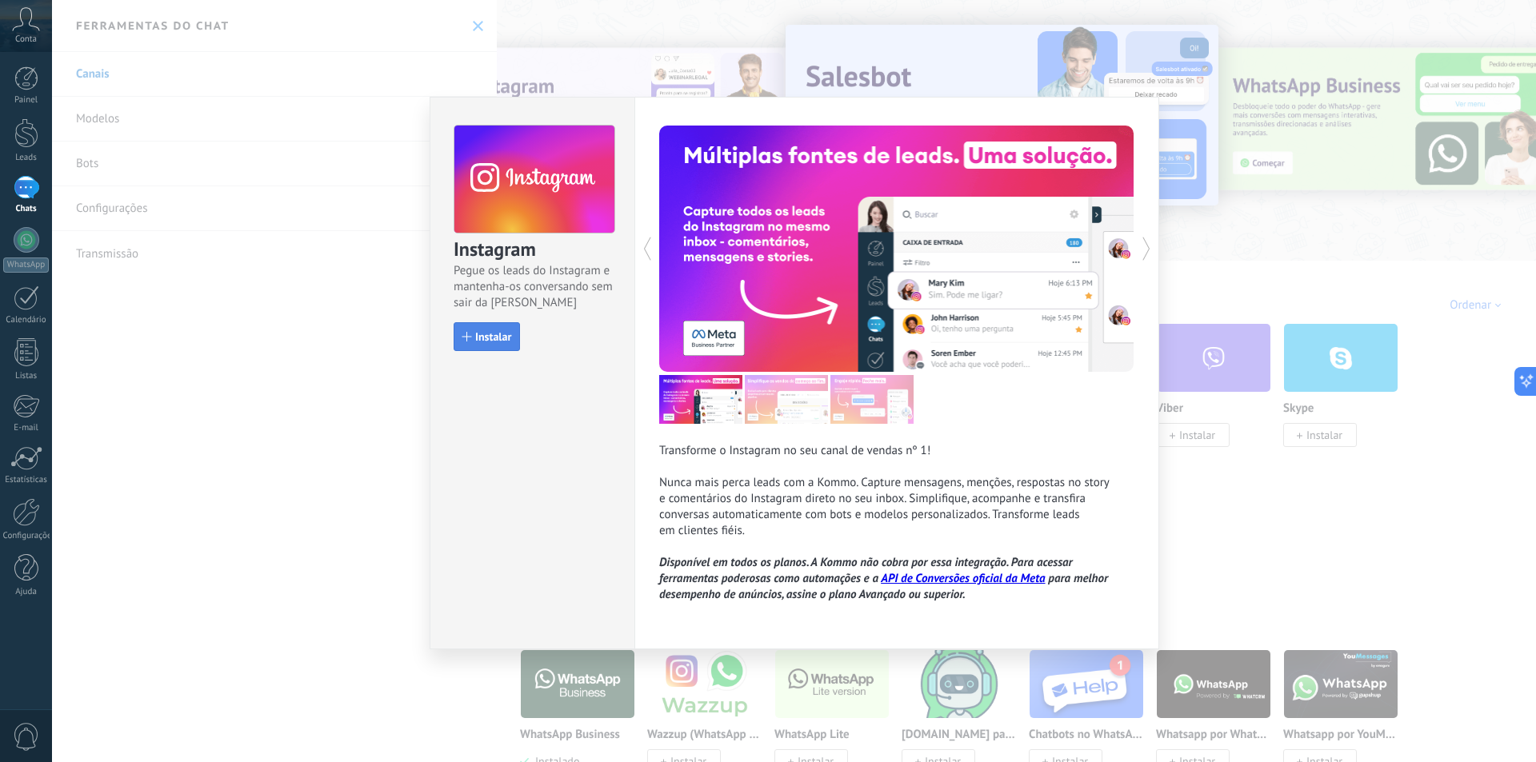
click at [479, 337] on span "Instalar" at bounding box center [493, 336] width 36 height 11
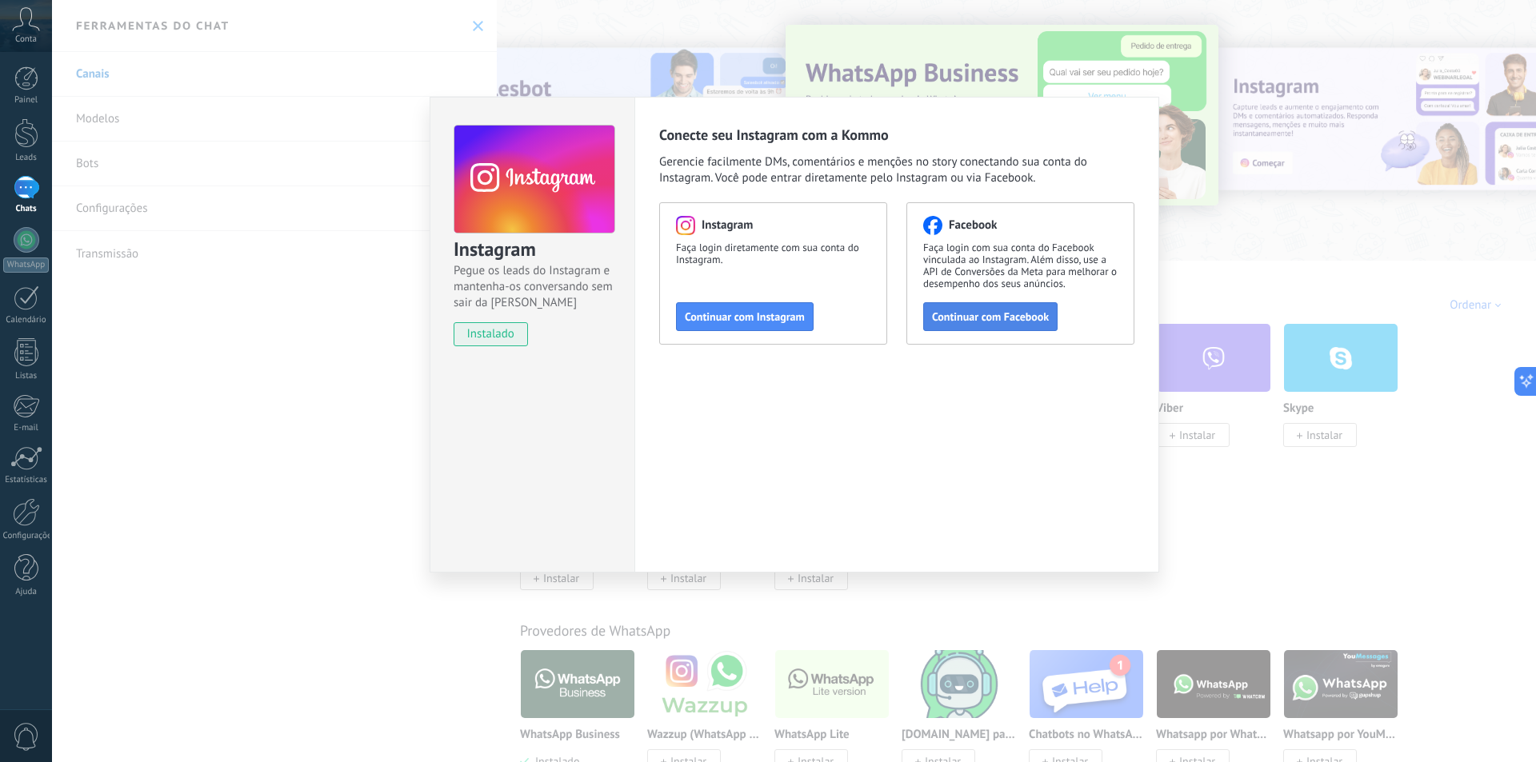
click at [969, 318] on span "Continuar com Facebook" at bounding box center [990, 316] width 117 height 11
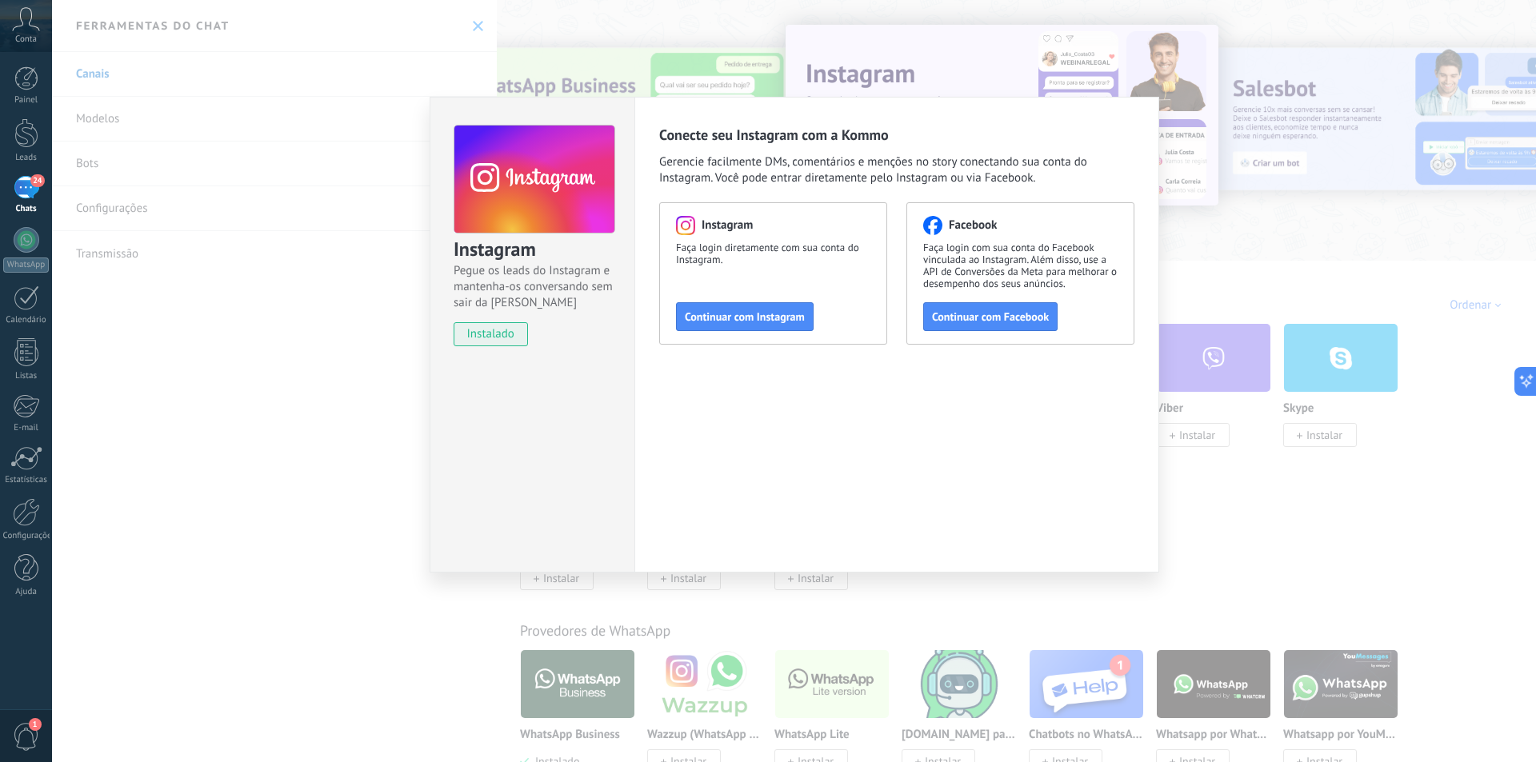
drag, startPoint x: 0, startPoint y: 472, endPoint x: 111, endPoint y: 579, distance: 154.5
click at [0, 472] on link "Estatísticas" at bounding box center [26, 465] width 52 height 39
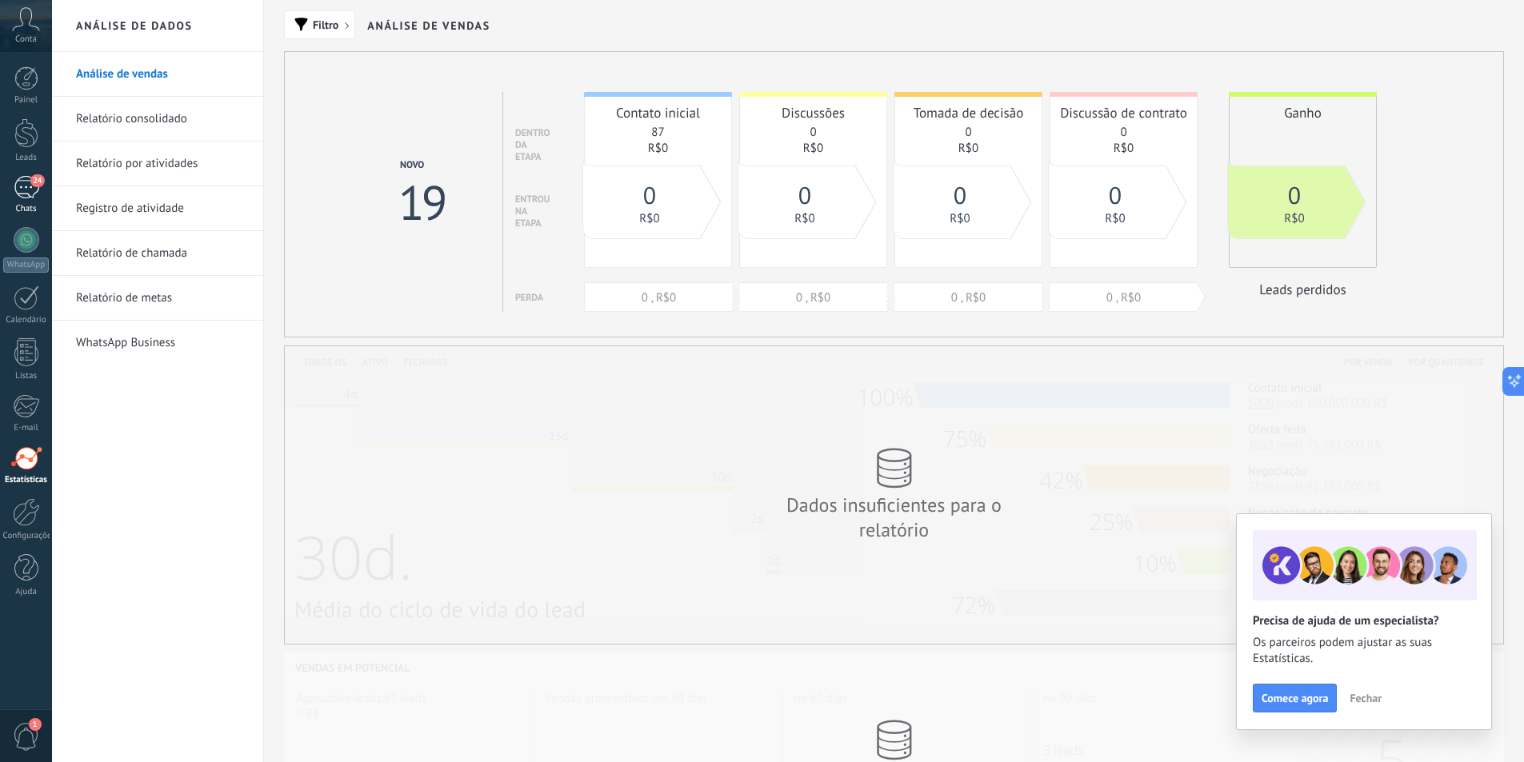
click at [33, 196] on div "24" at bounding box center [27, 187] width 26 height 23
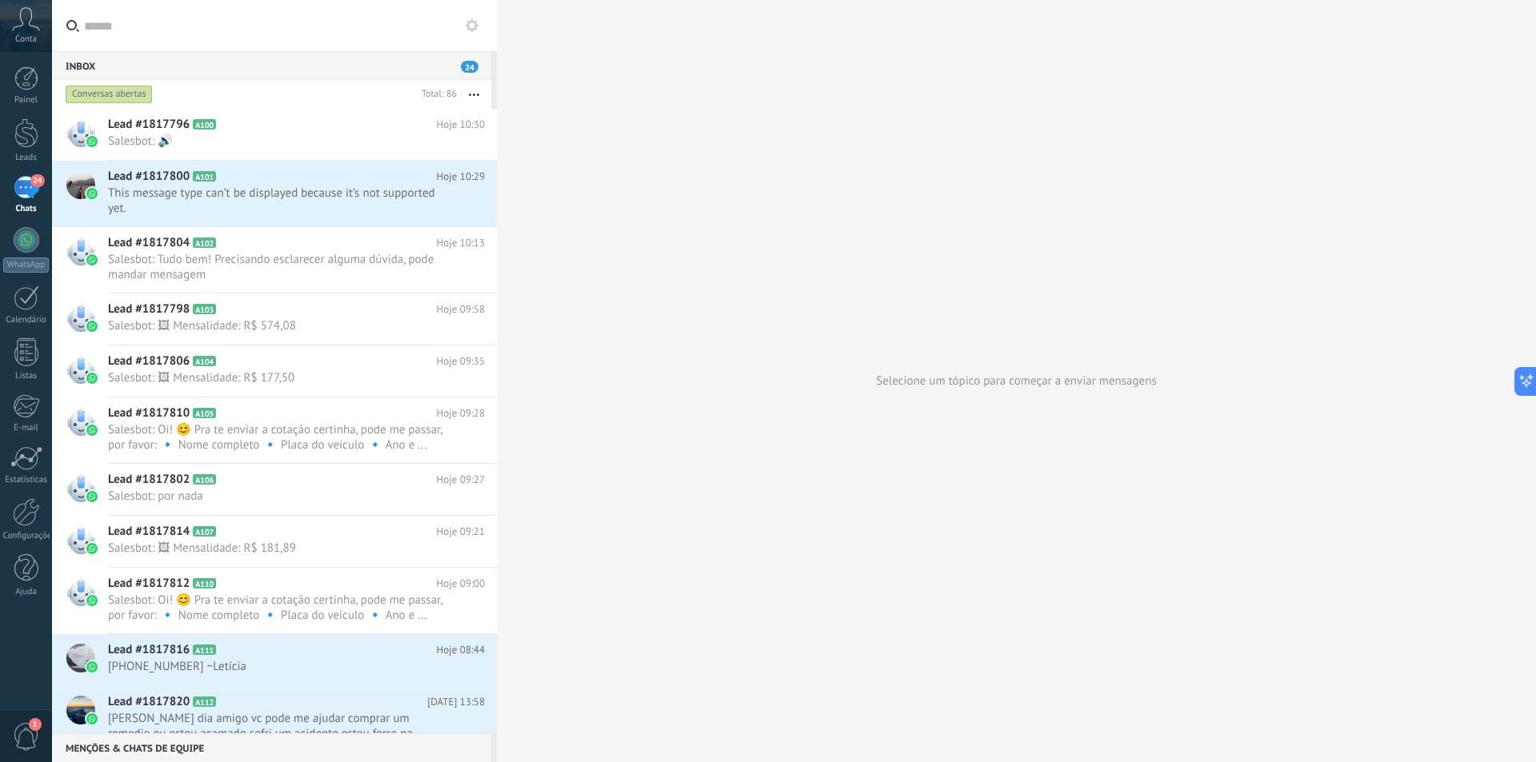
click at [38, 189] on div "24" at bounding box center [27, 187] width 26 height 23
click at [22, 241] on div at bounding box center [27, 240] width 26 height 26
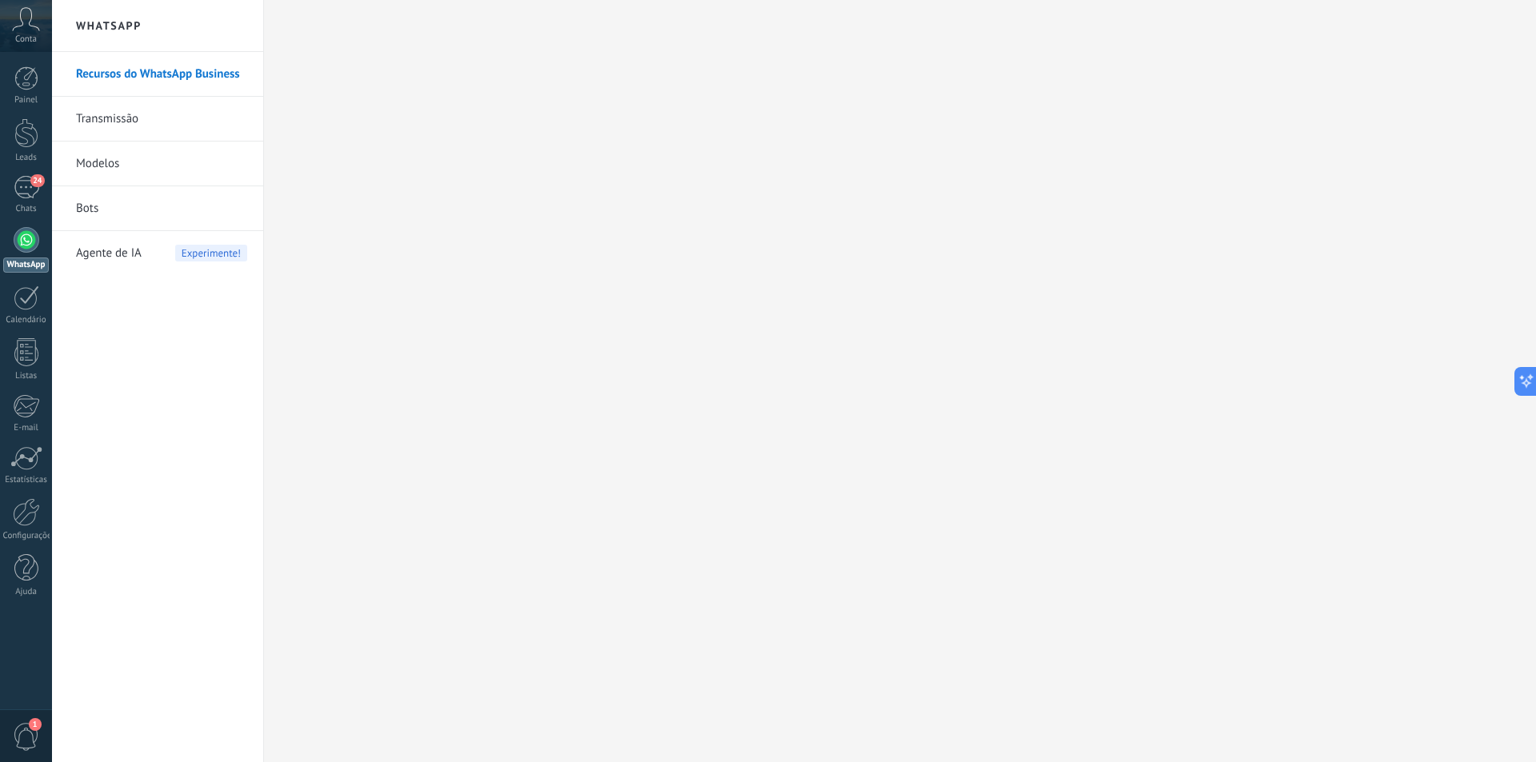
click at [0, 497] on div "Painel Leads 24 Chats WhatsApp Clientes" at bounding box center [26, 339] width 52 height 547
click at [29, 200] on link "25 Chats" at bounding box center [26, 195] width 52 height 38
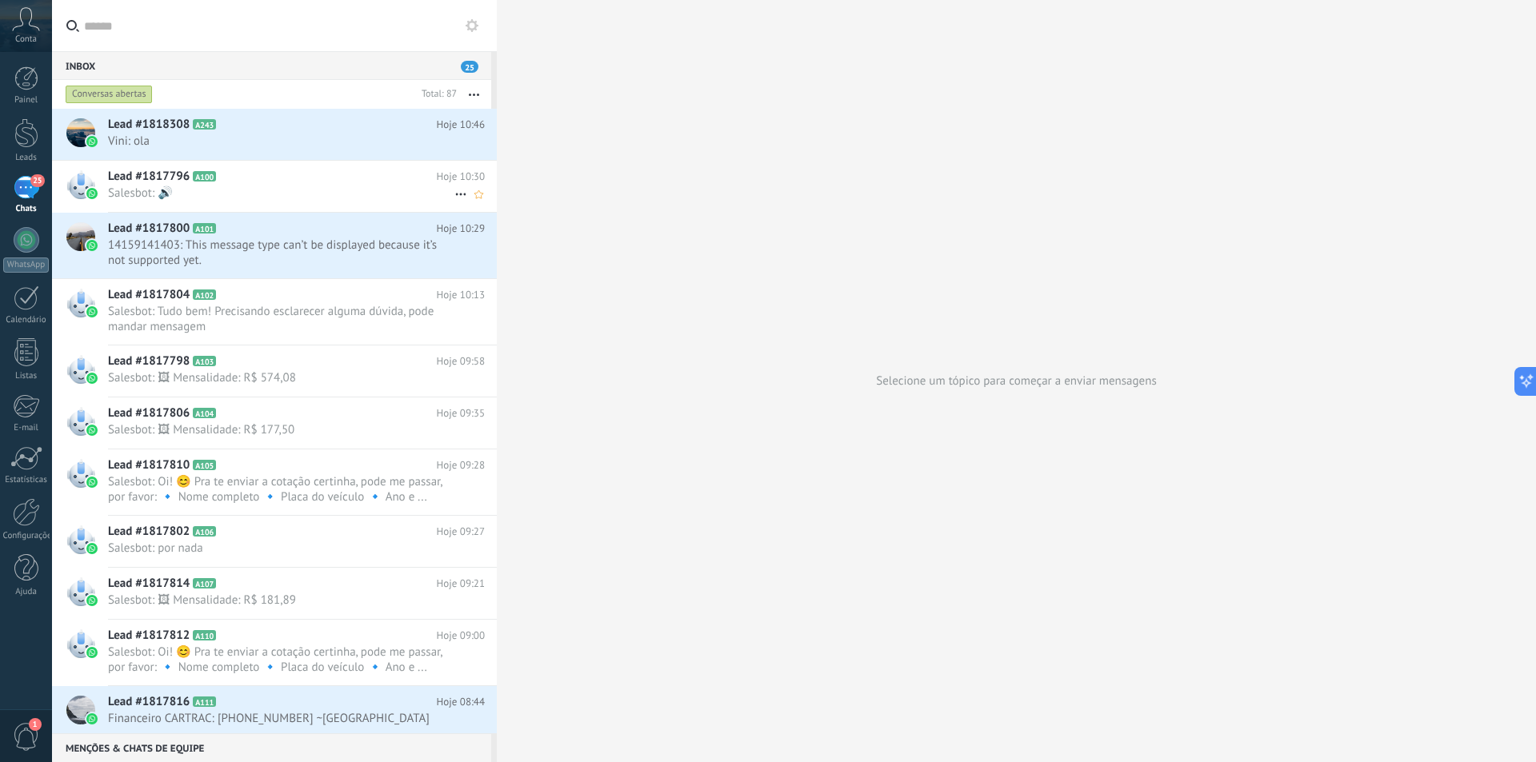
click at [267, 203] on div "Lead #1817796 A100 Hoje 10:30 Salesbot: 🔊" at bounding box center [302, 186] width 389 height 50
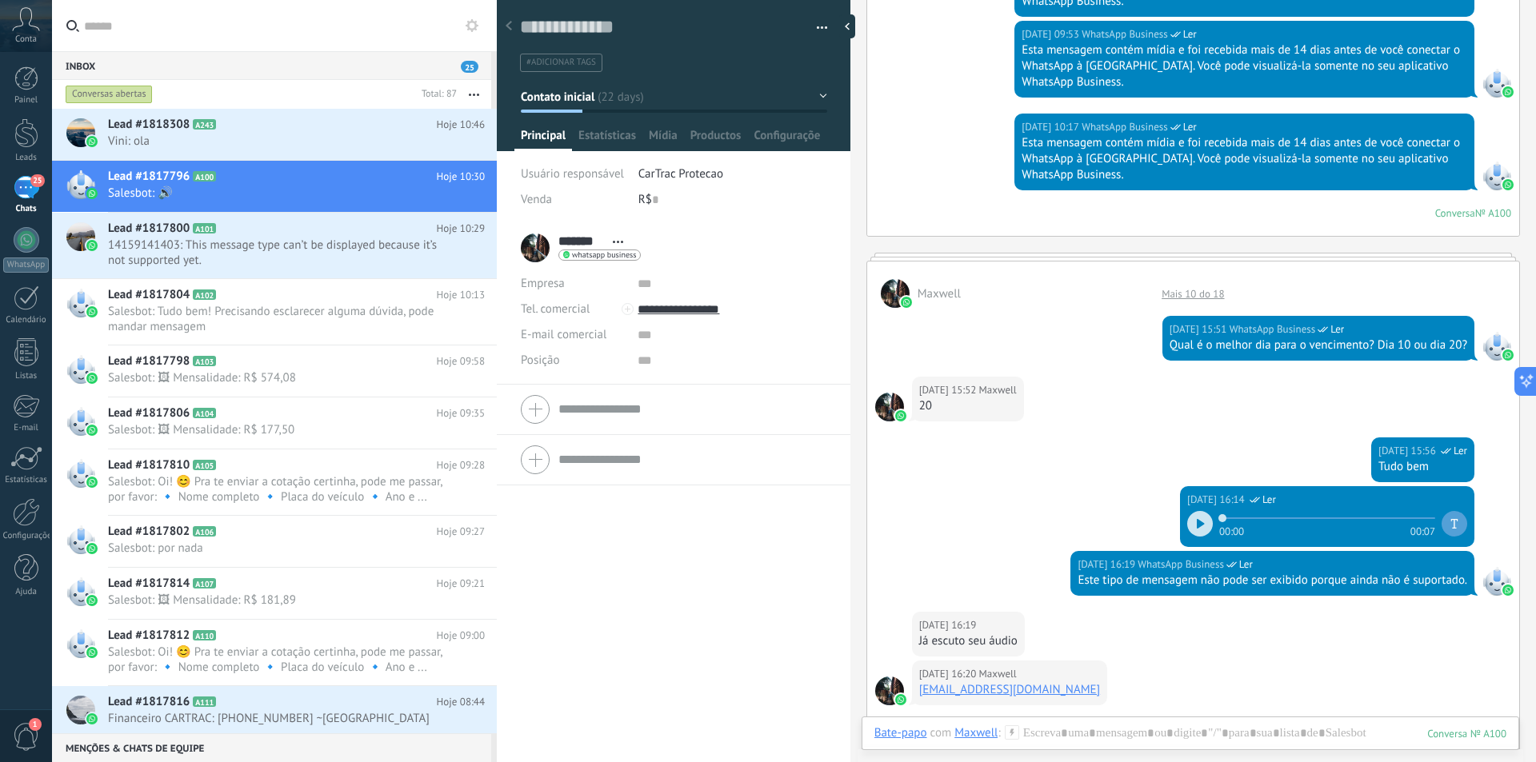
scroll to position [320, 0]
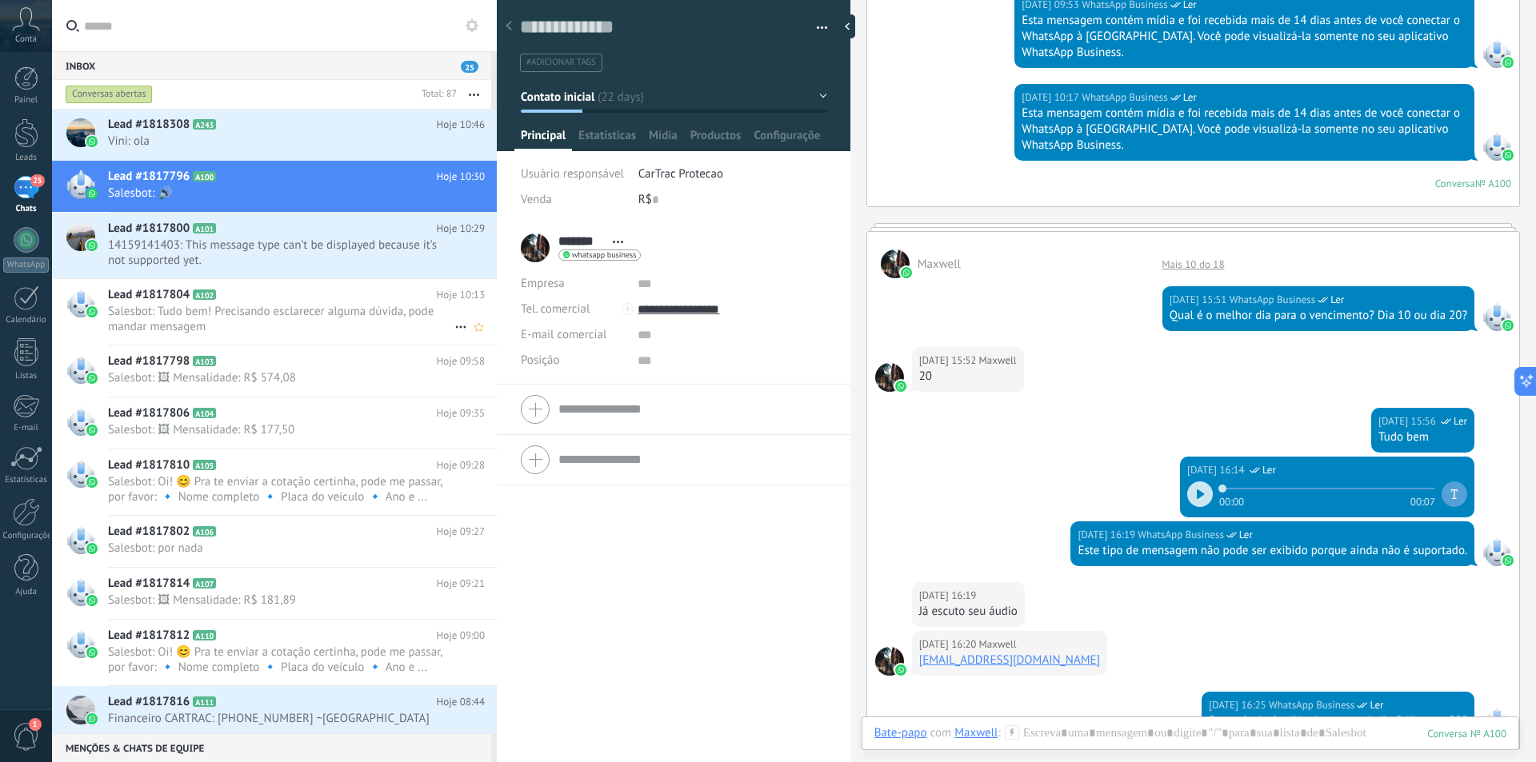
click at [214, 310] on span "Salesbot: Tudo bem! Precisando esclarecer alguma dúvida, pode mandar mensagem" at bounding box center [281, 319] width 346 height 30
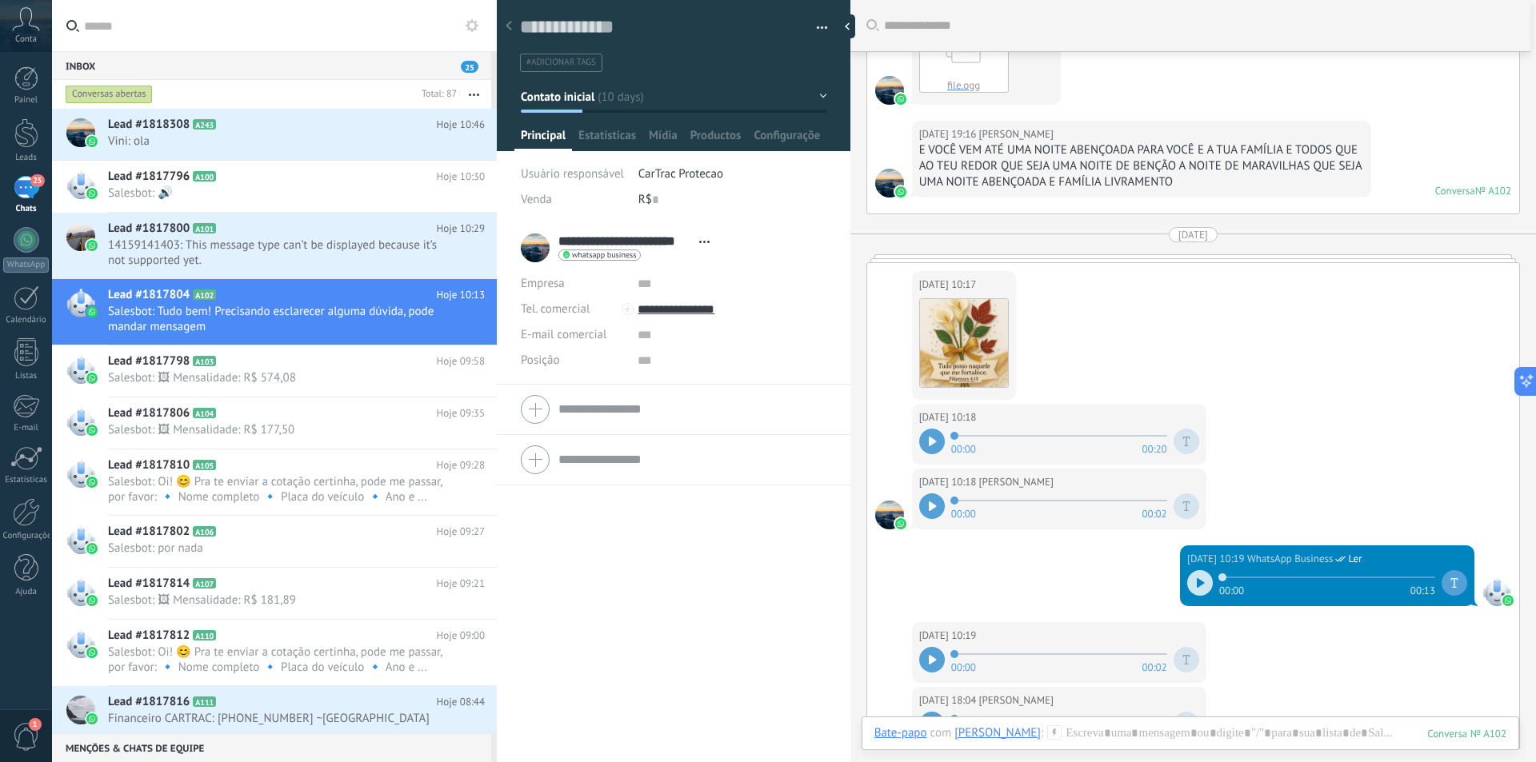
scroll to position [3122, 0]
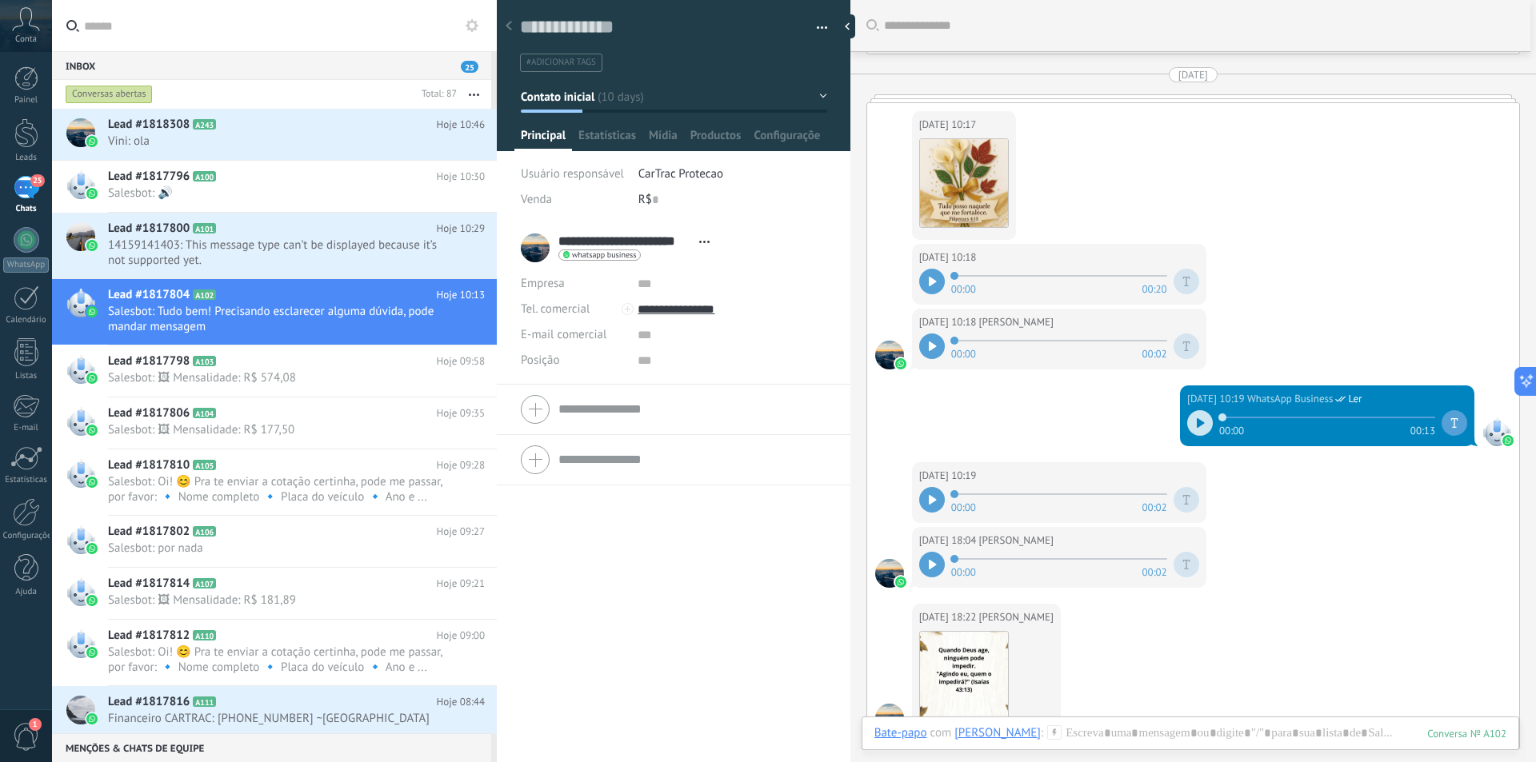
click at [934, 292] on div at bounding box center [932, 282] width 26 height 26
click at [1350, 318] on div "[DATE] 10:18 [PERSON_NAME] 00:00 00:02" at bounding box center [1193, 347] width 652 height 77
click at [925, 282] on div at bounding box center [932, 282] width 26 height 26
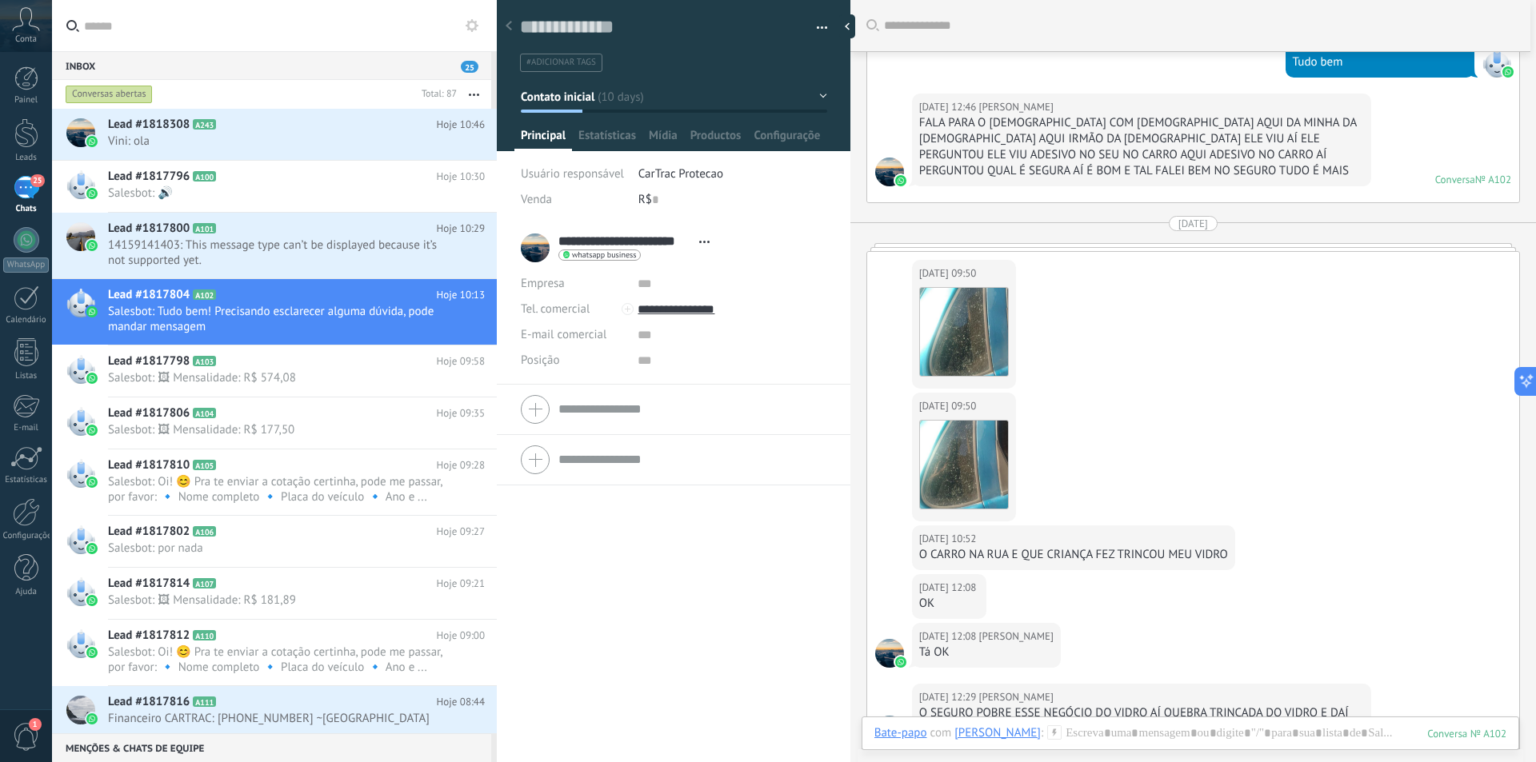
scroll to position [4402, 0]
click at [255, 358] on h2 "Lead #1817798 A103" at bounding box center [272, 362] width 329 height 16
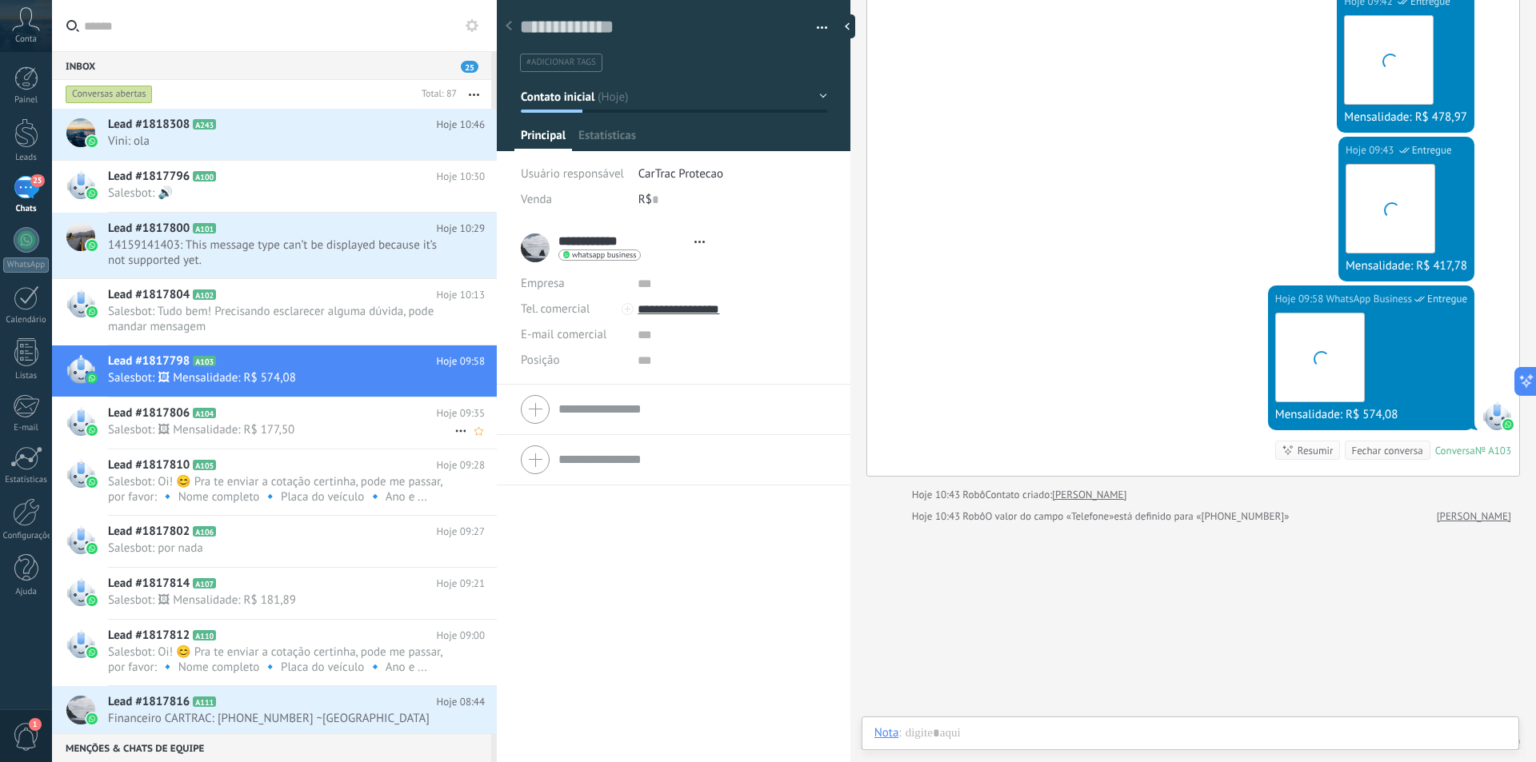
scroll to position [24, 0]
click at [334, 426] on span "Salesbot: 🖼 Mensalidade: R$ 177,50" at bounding box center [281, 429] width 346 height 15
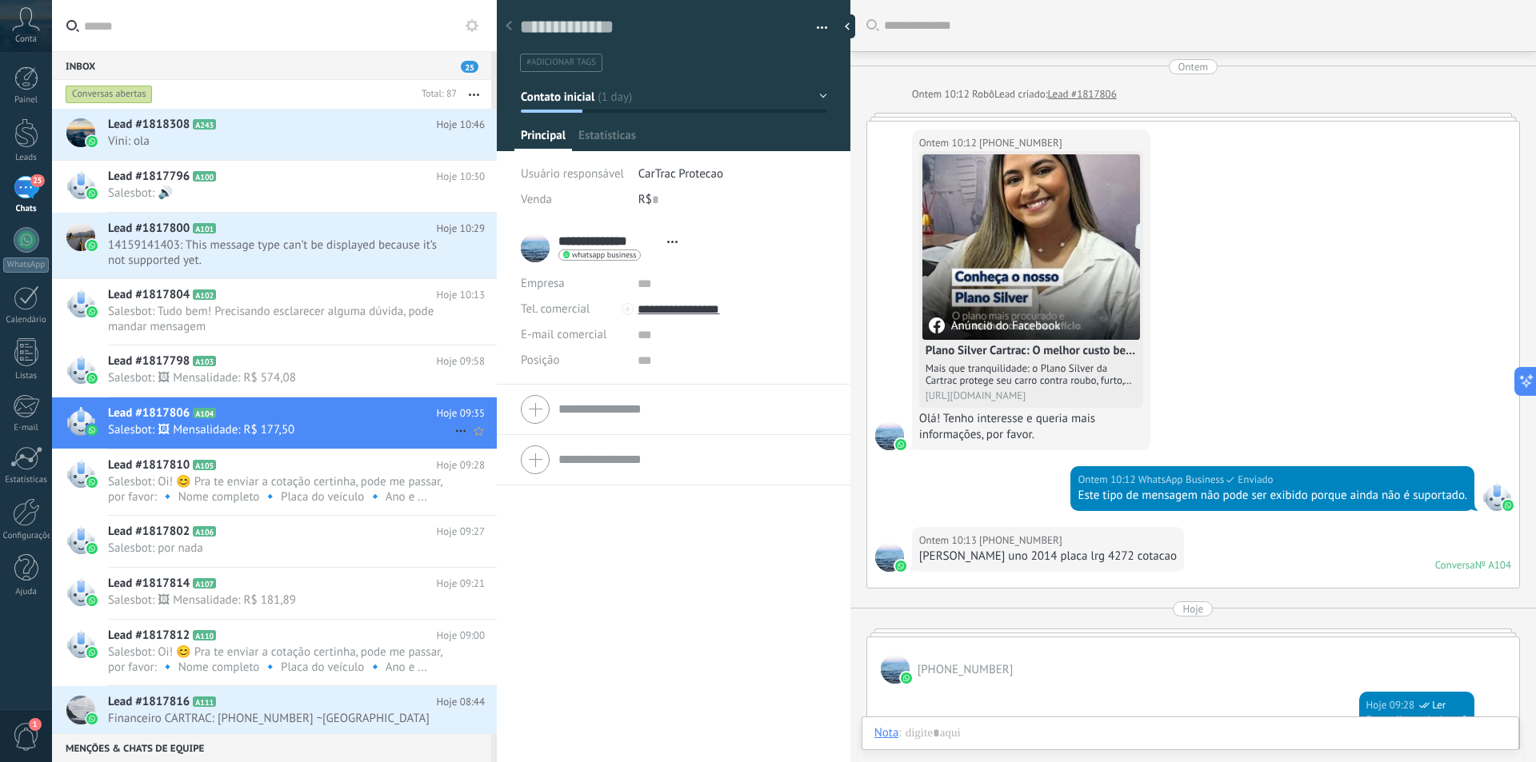
scroll to position [504, 0]
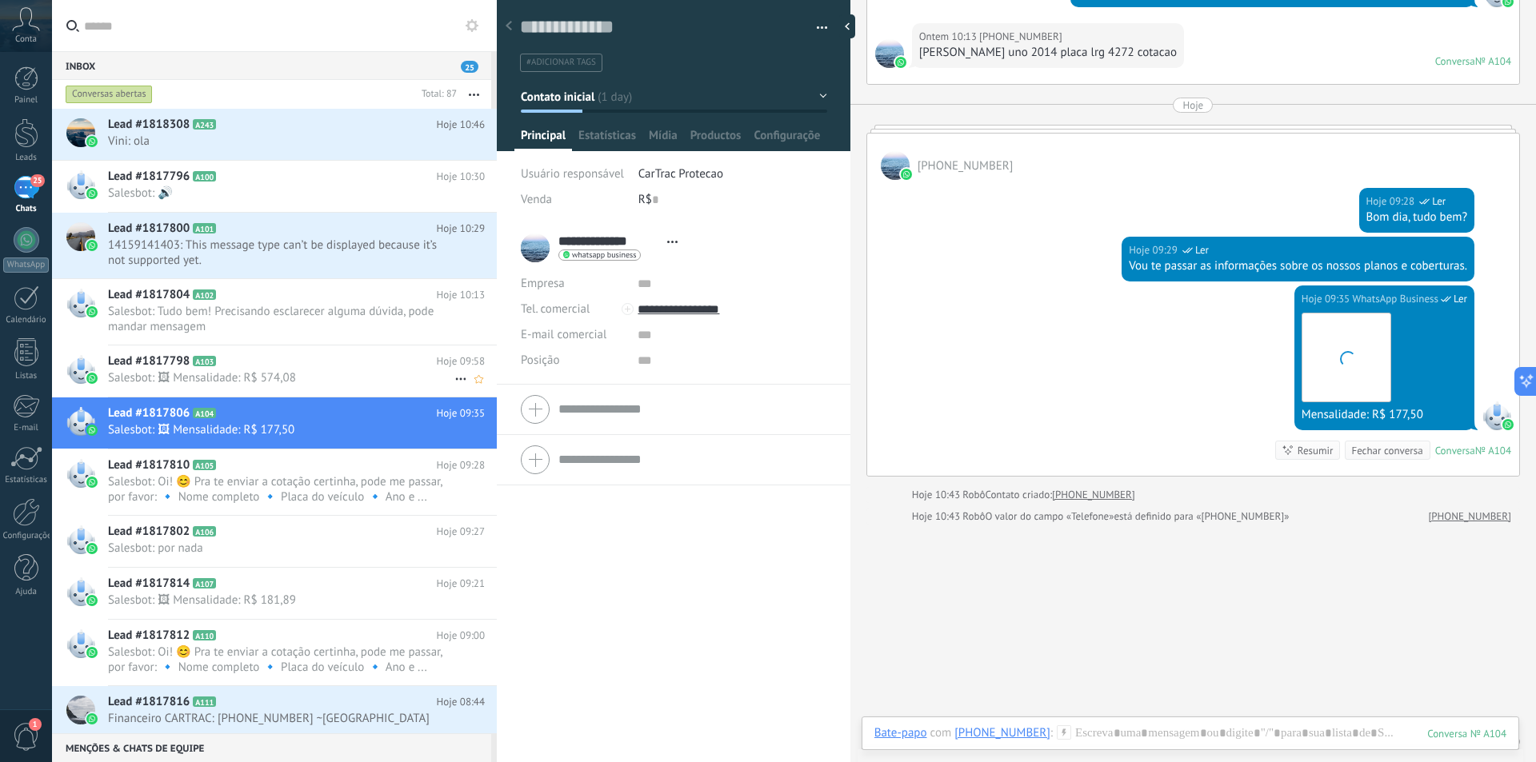
click at [314, 377] on span "Salesbot: 🖼 Mensalidade: R$ 574,08" at bounding box center [281, 377] width 346 height 15
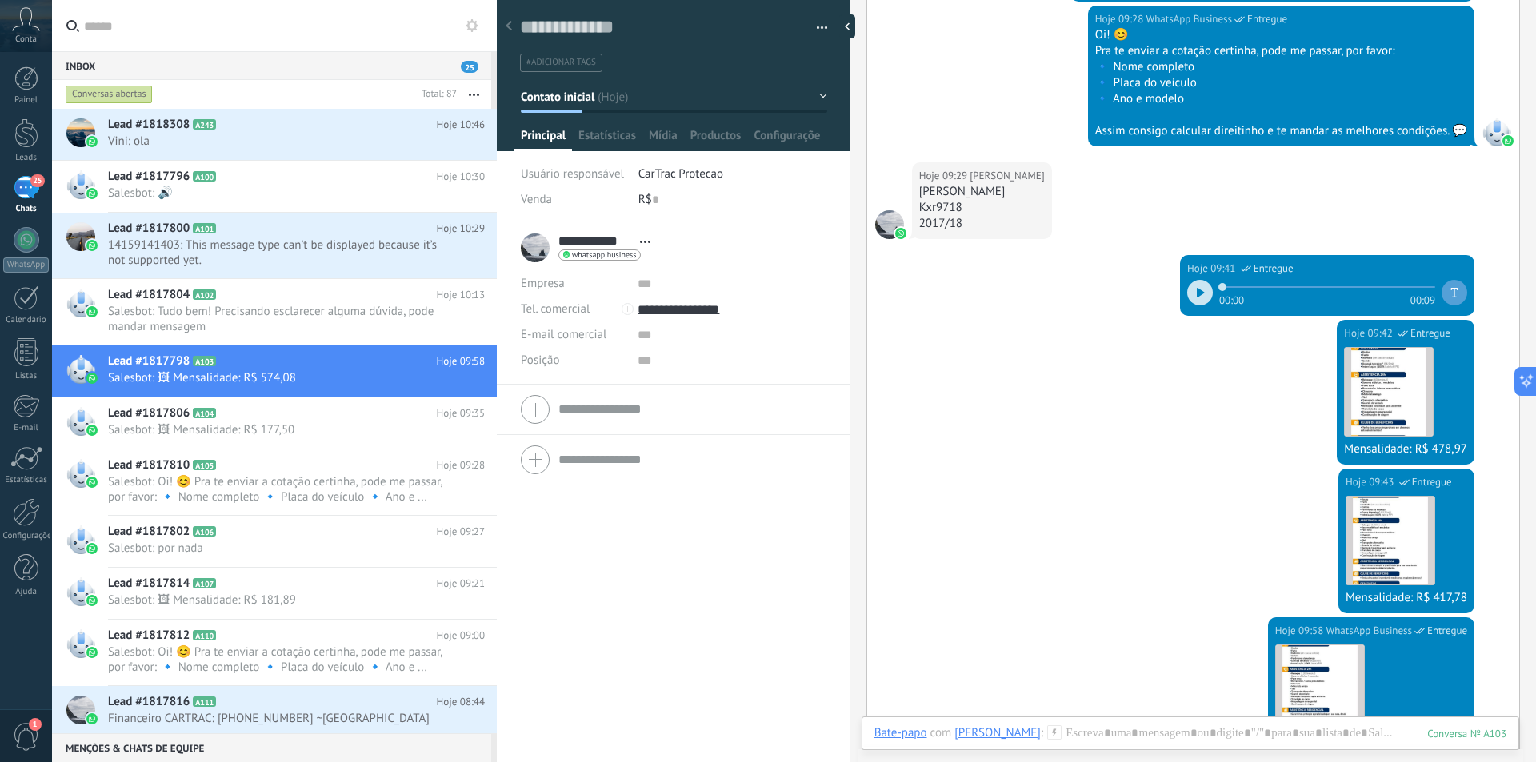
scroll to position [480, 0]
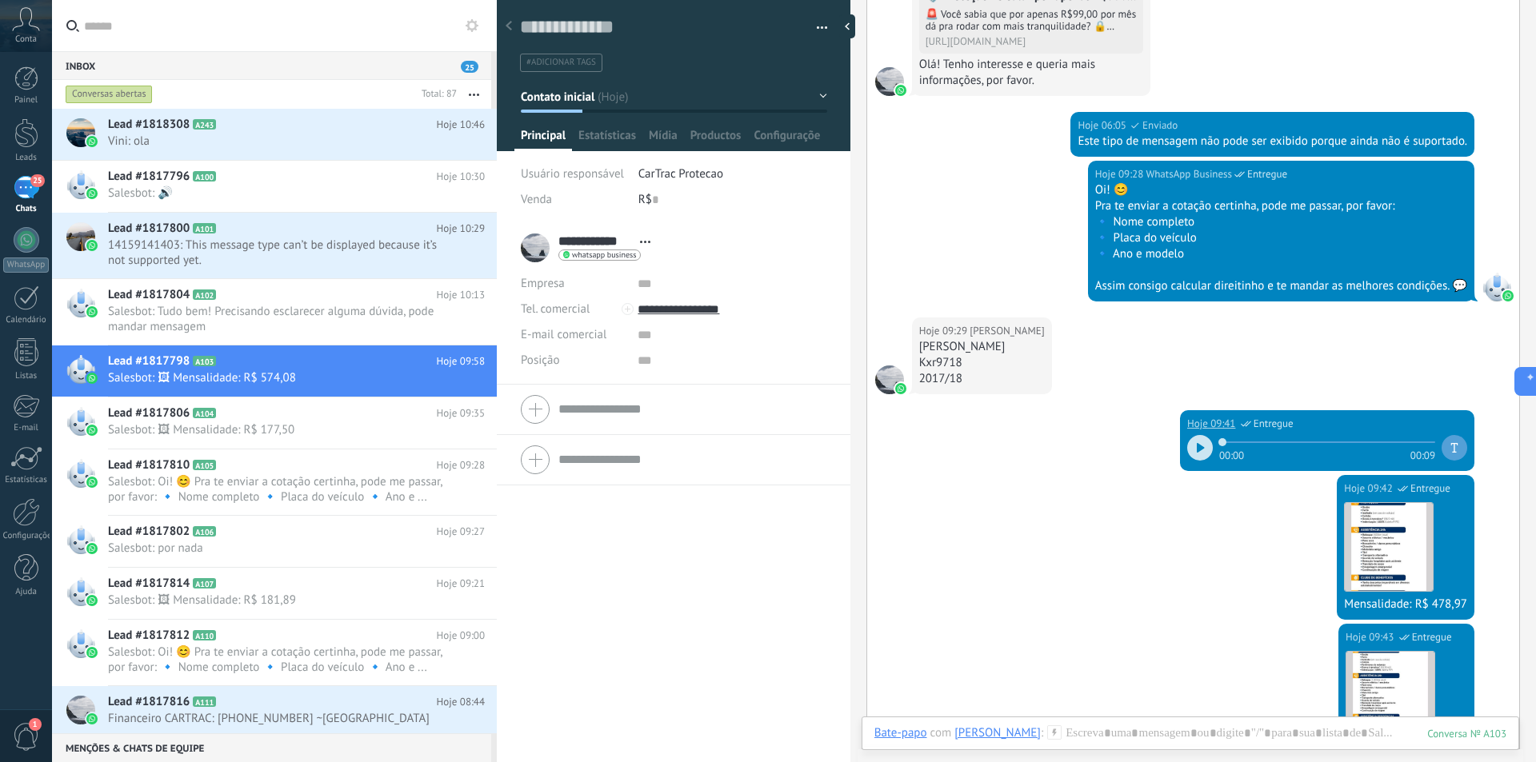
click at [1193, 322] on div "Hoje 06:05 [PERSON_NAME] Anúncio do Instagram 🛡️ Proteção veicular por apenas R…" at bounding box center [1193, 365] width 652 height 1196
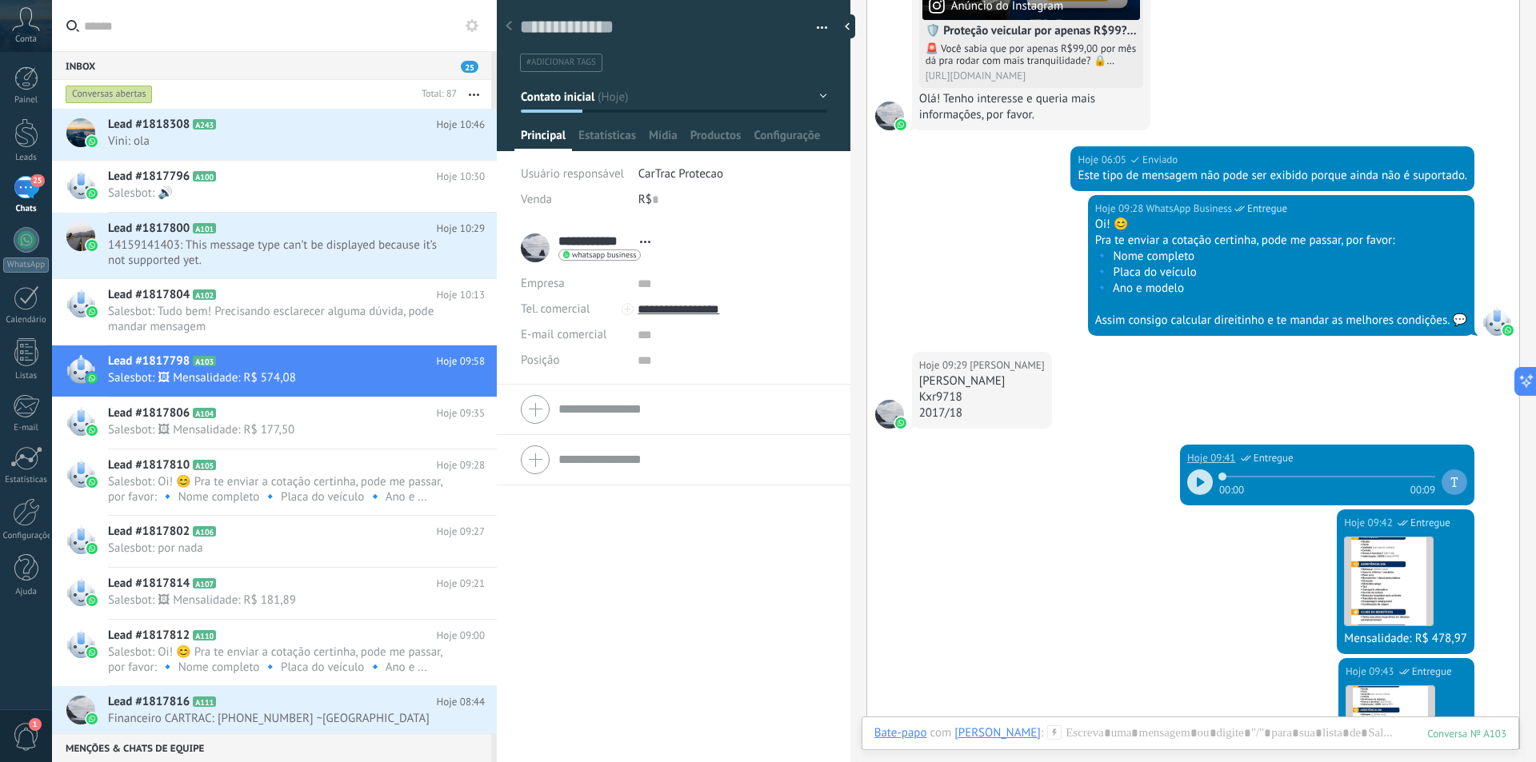
click at [1197, 493] on div at bounding box center [1200, 483] width 26 height 26
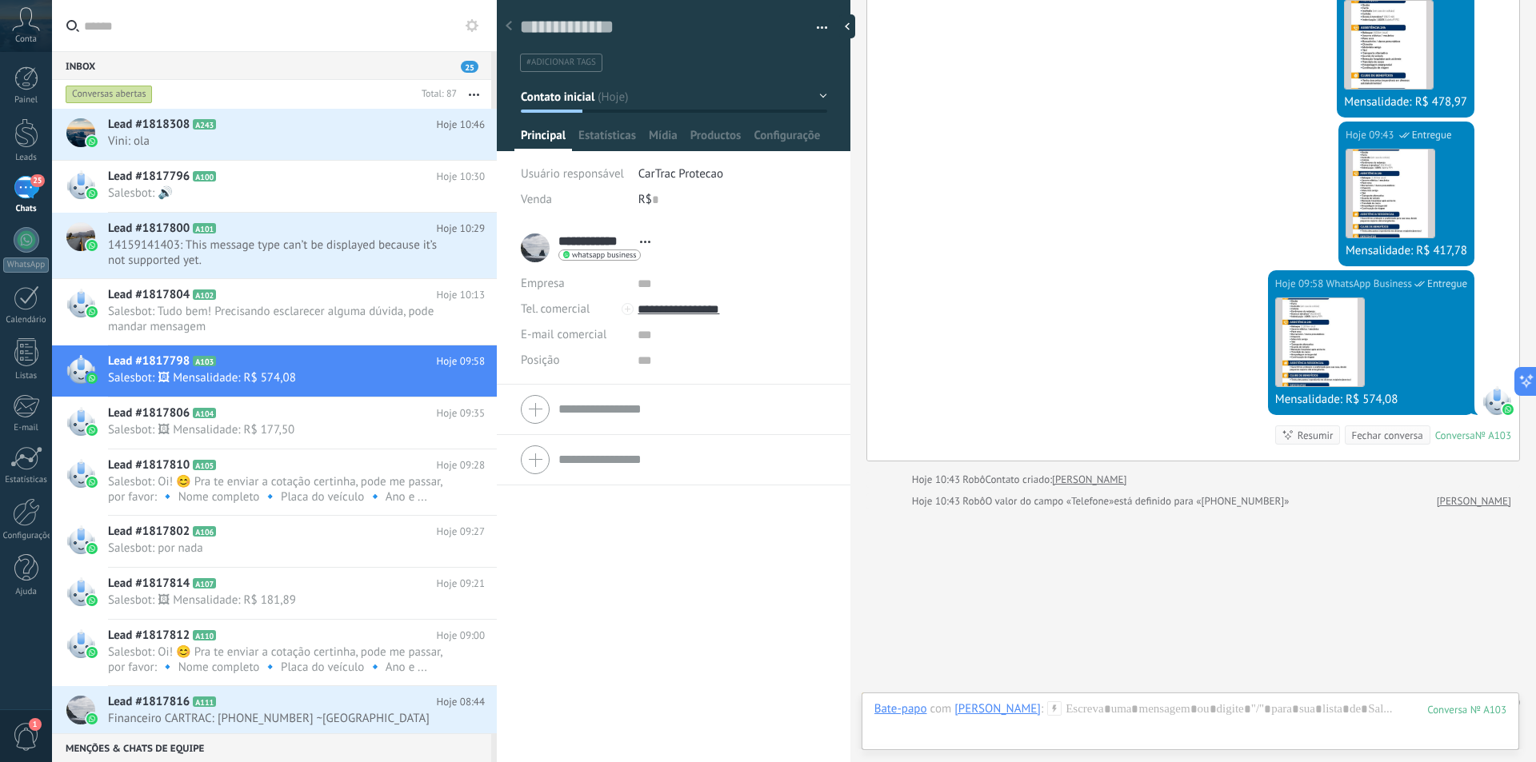
scroll to position [883, 0]
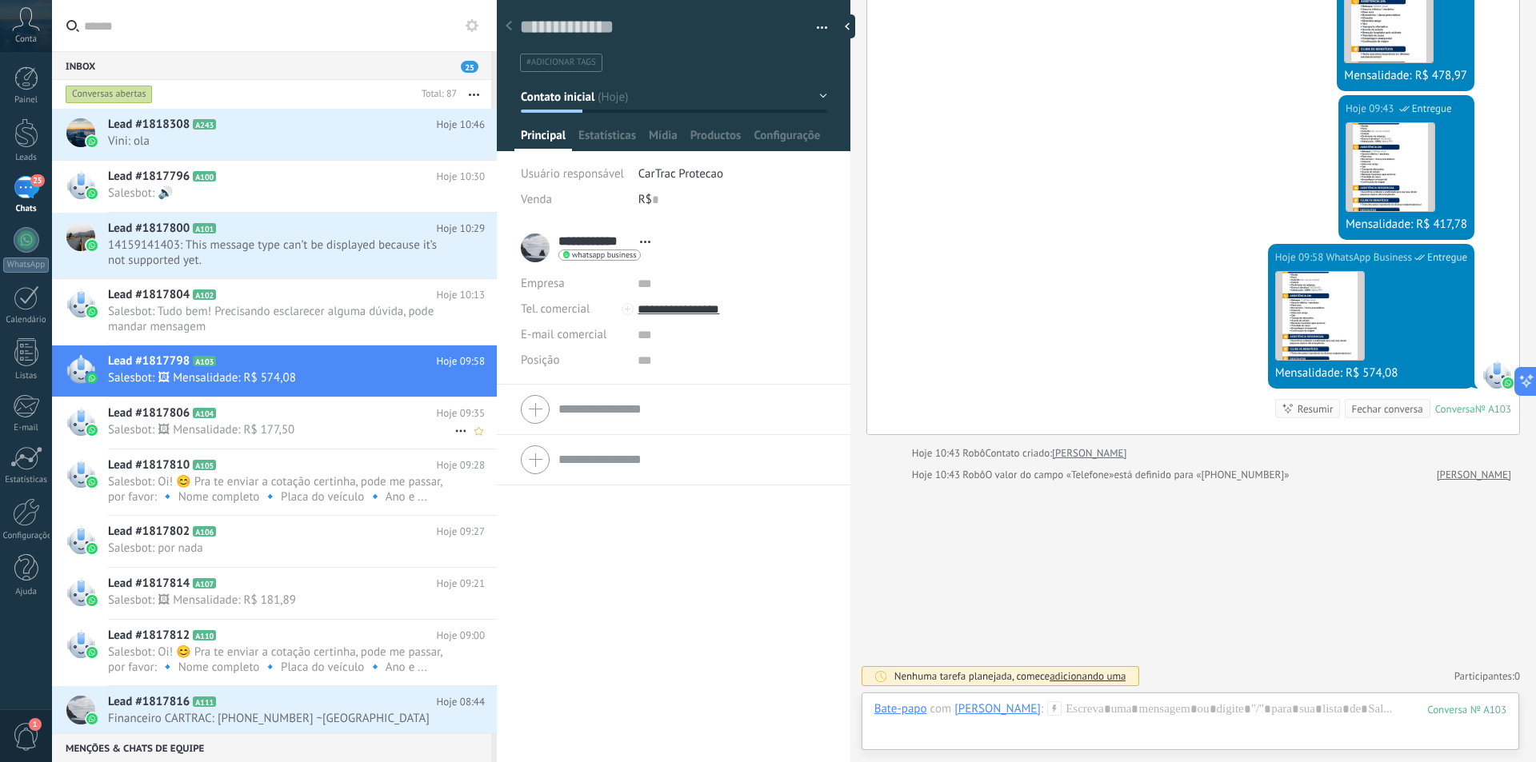
click at [240, 422] on div "Lead #1817806 A104 Hoje 09:35 Salesbot: 🖼 Mensalidade: R$ 177,50" at bounding box center [302, 423] width 389 height 50
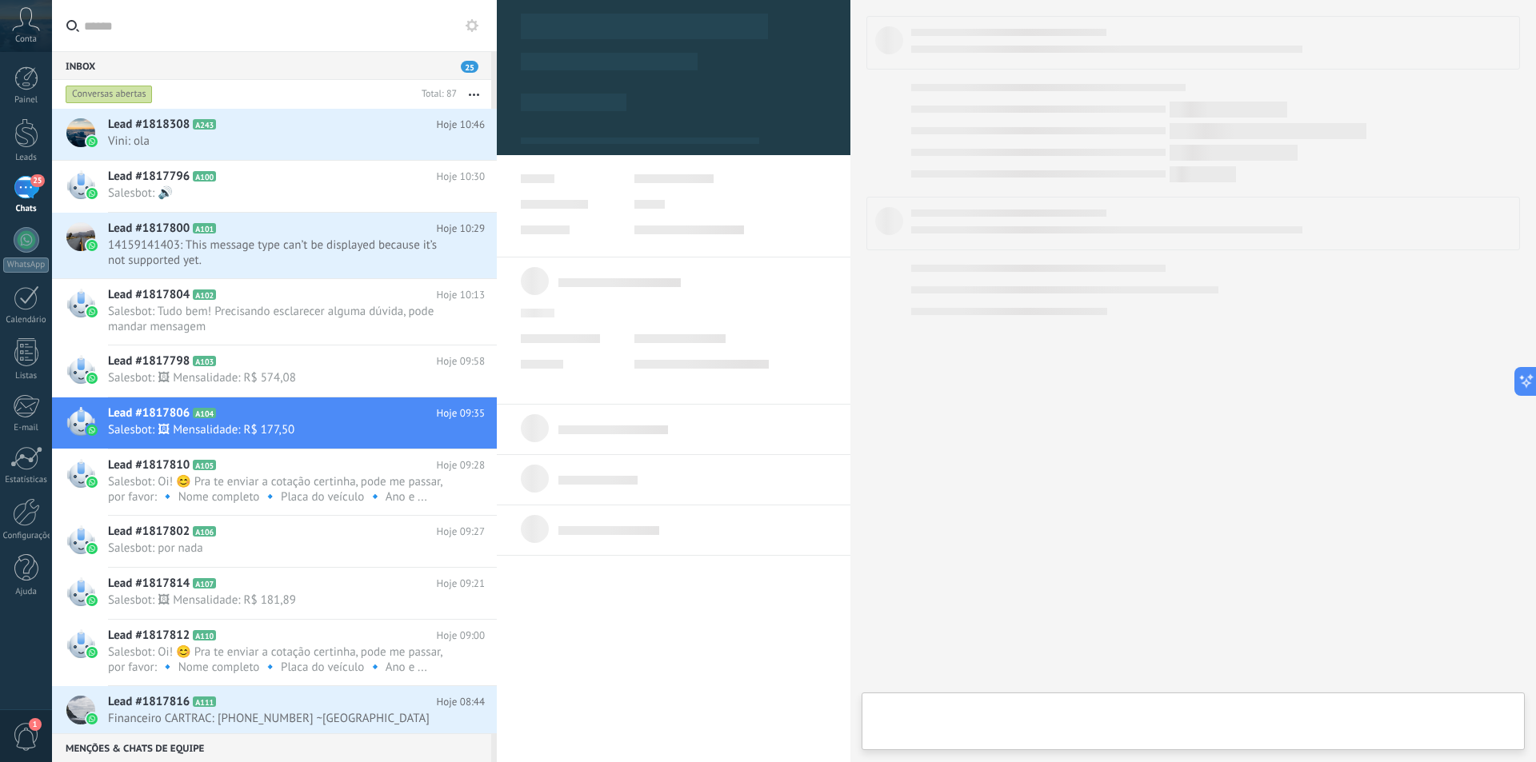
type textarea "**********"
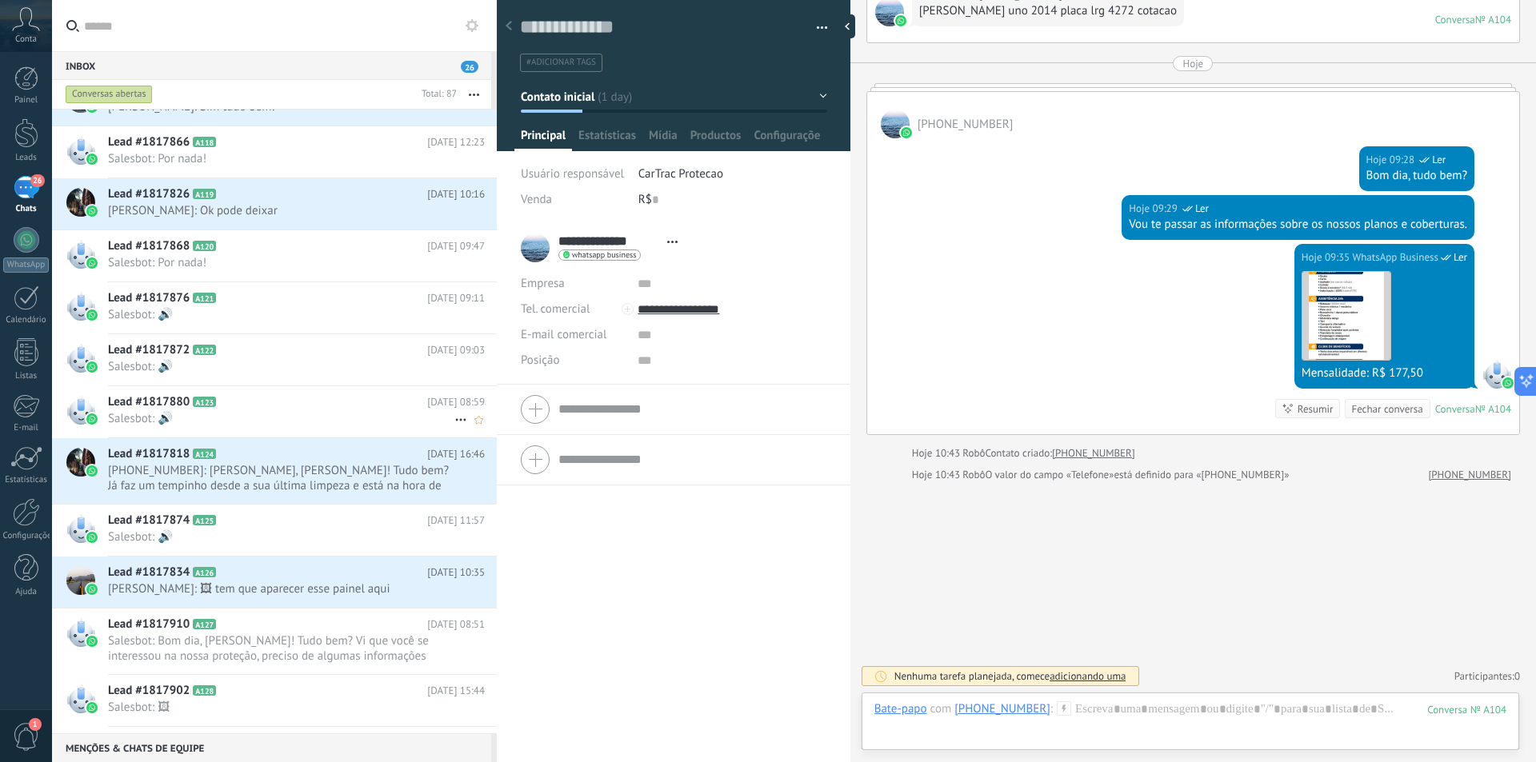
scroll to position [961, 0]
